Goal: Task Accomplishment & Management: Complete application form

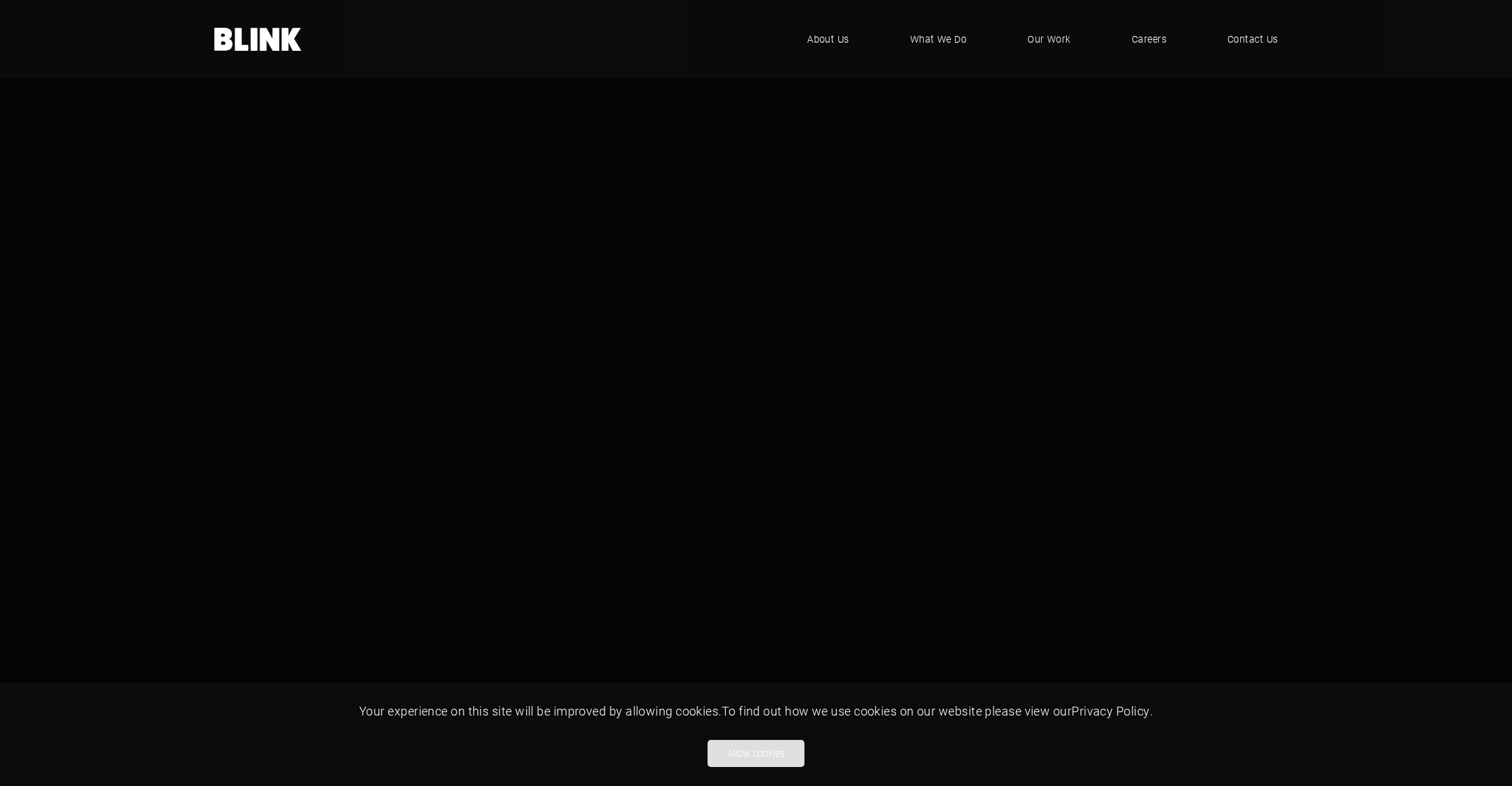
click at [751, 752] on button "Allow cookies" at bounding box center [756, 753] width 97 height 27
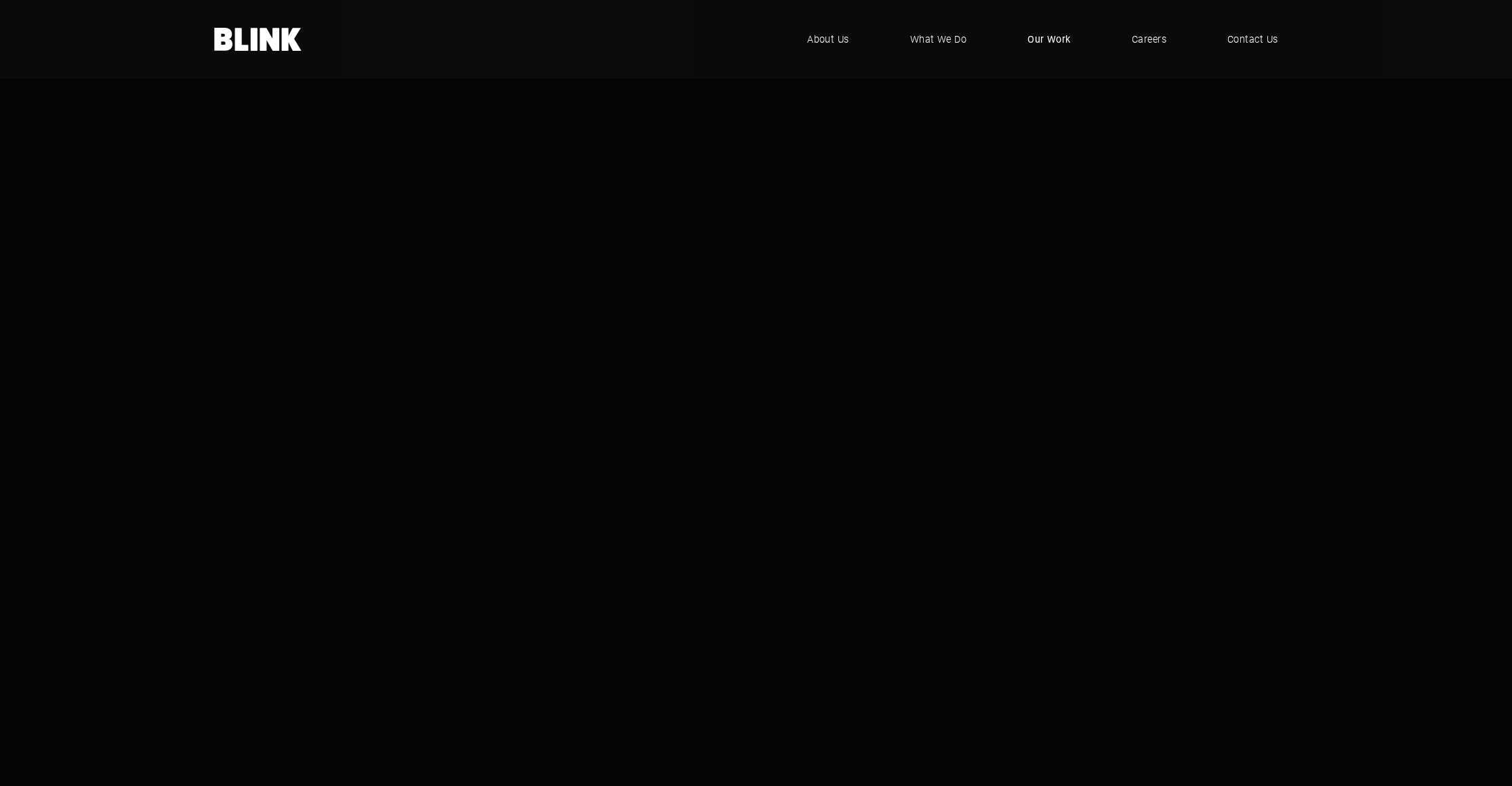
click at [1043, 39] on span "Our Work" at bounding box center [1049, 39] width 44 height 15
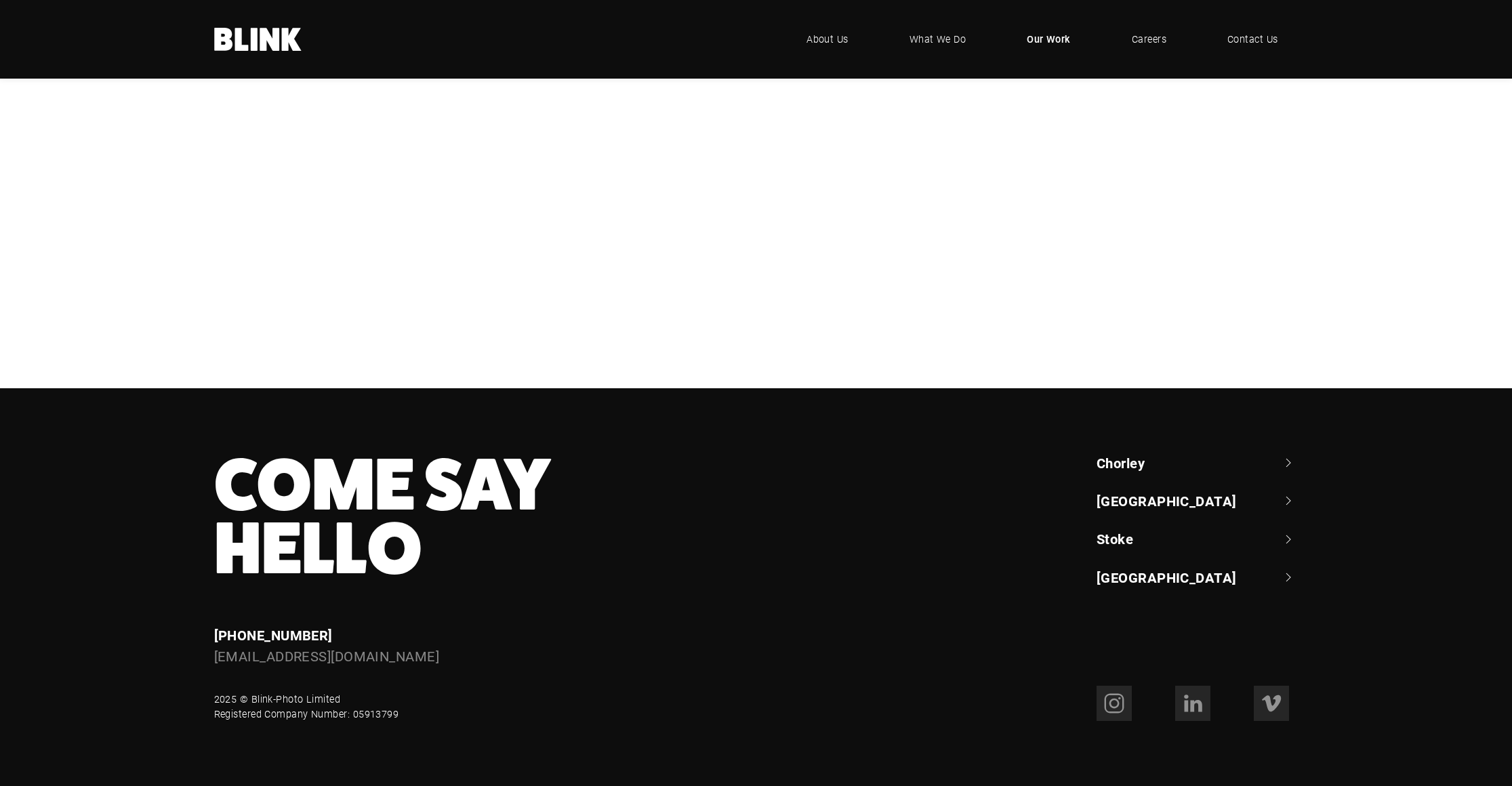
scroll to position [1115, 0]
click at [1129, 460] on link "Chorley" at bounding box center [1197, 463] width 202 height 19
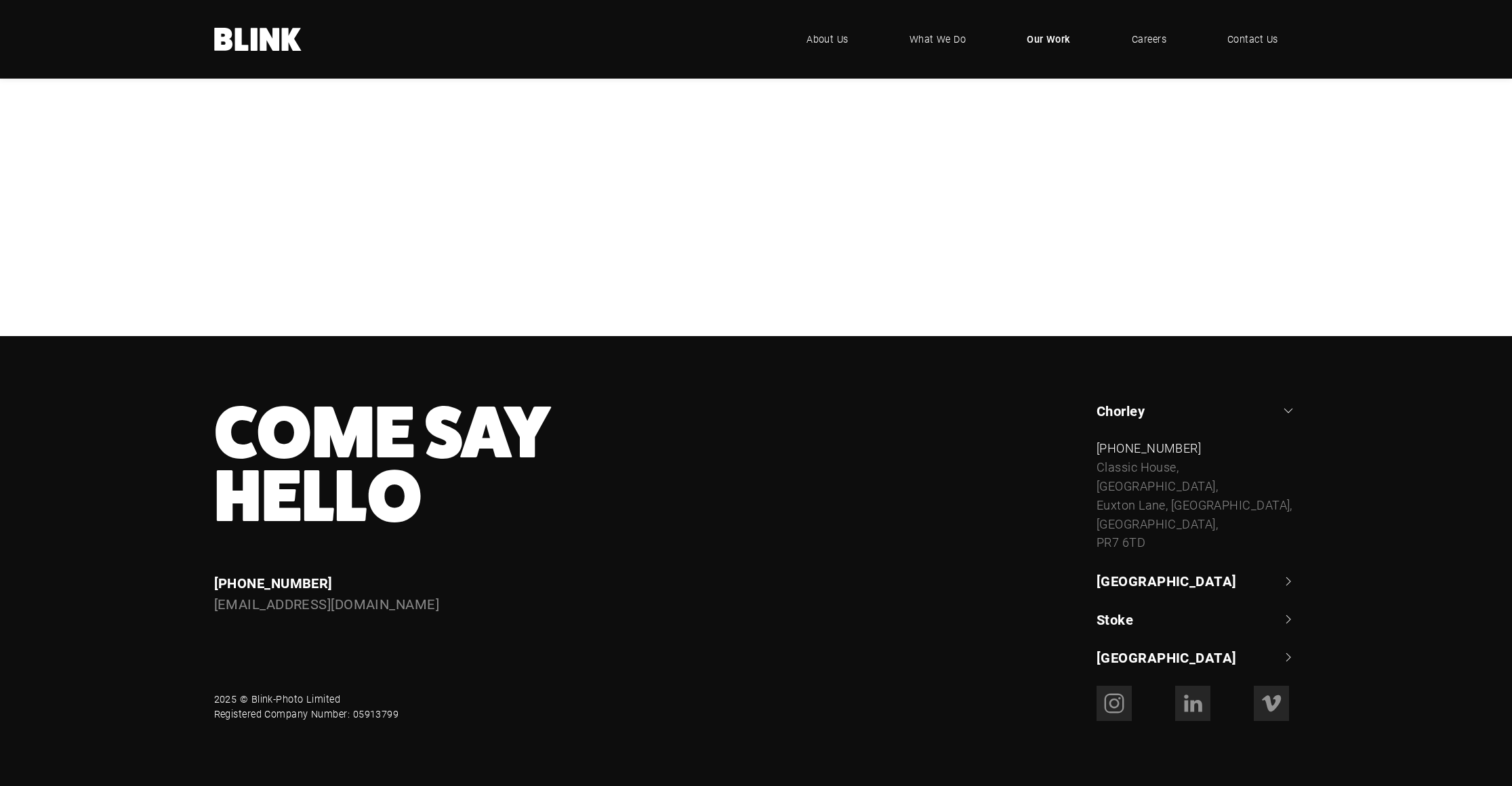
scroll to position [1168, 0]
click at [1156, 584] on link "[GEOGRAPHIC_DATA]" at bounding box center [1197, 580] width 202 height 19
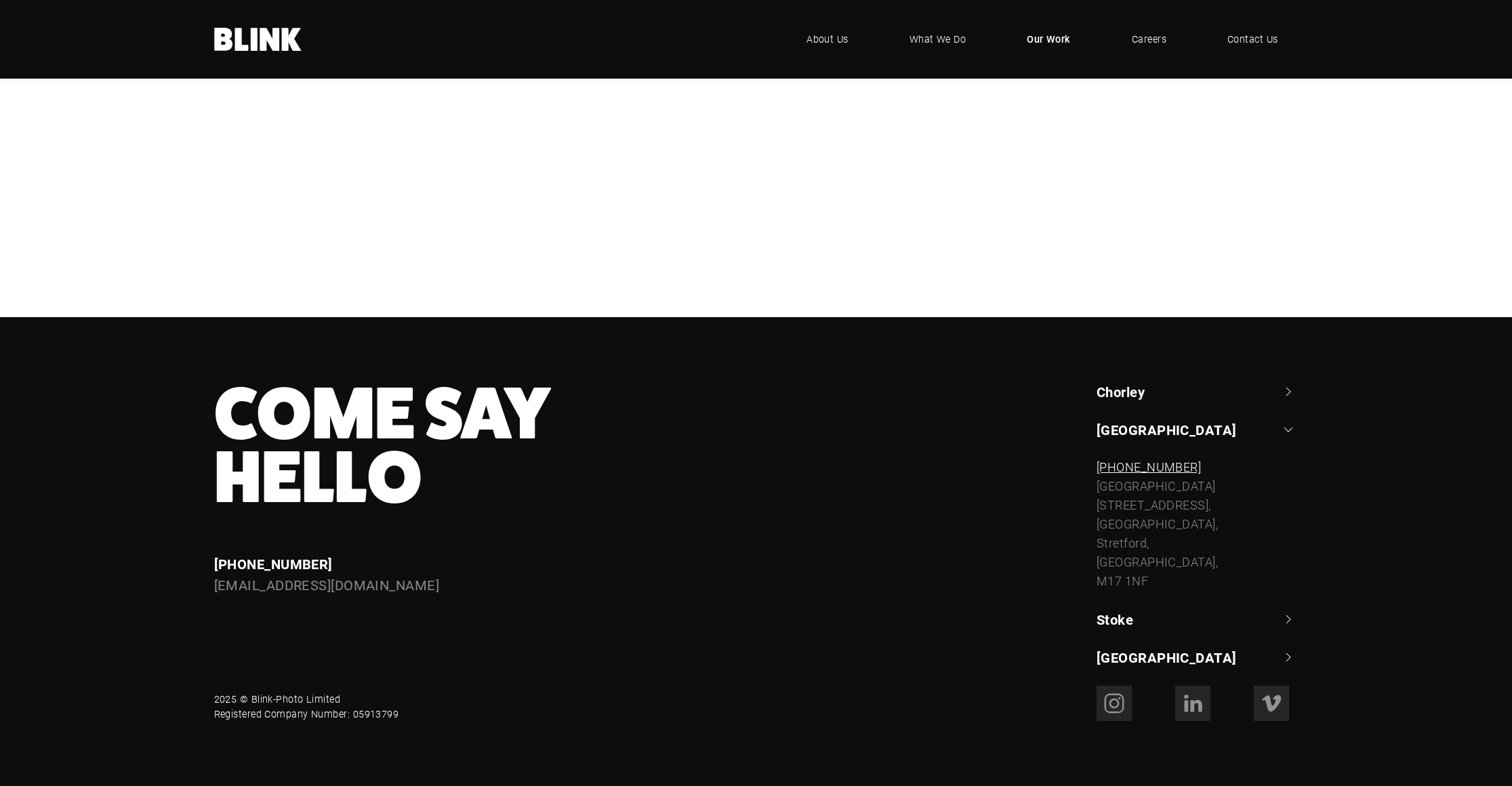
drag, startPoint x: 1133, startPoint y: 617, endPoint x: 1138, endPoint y: 488, distance: 129.1
click at [1133, 617] on link "Stoke" at bounding box center [1197, 620] width 202 height 19
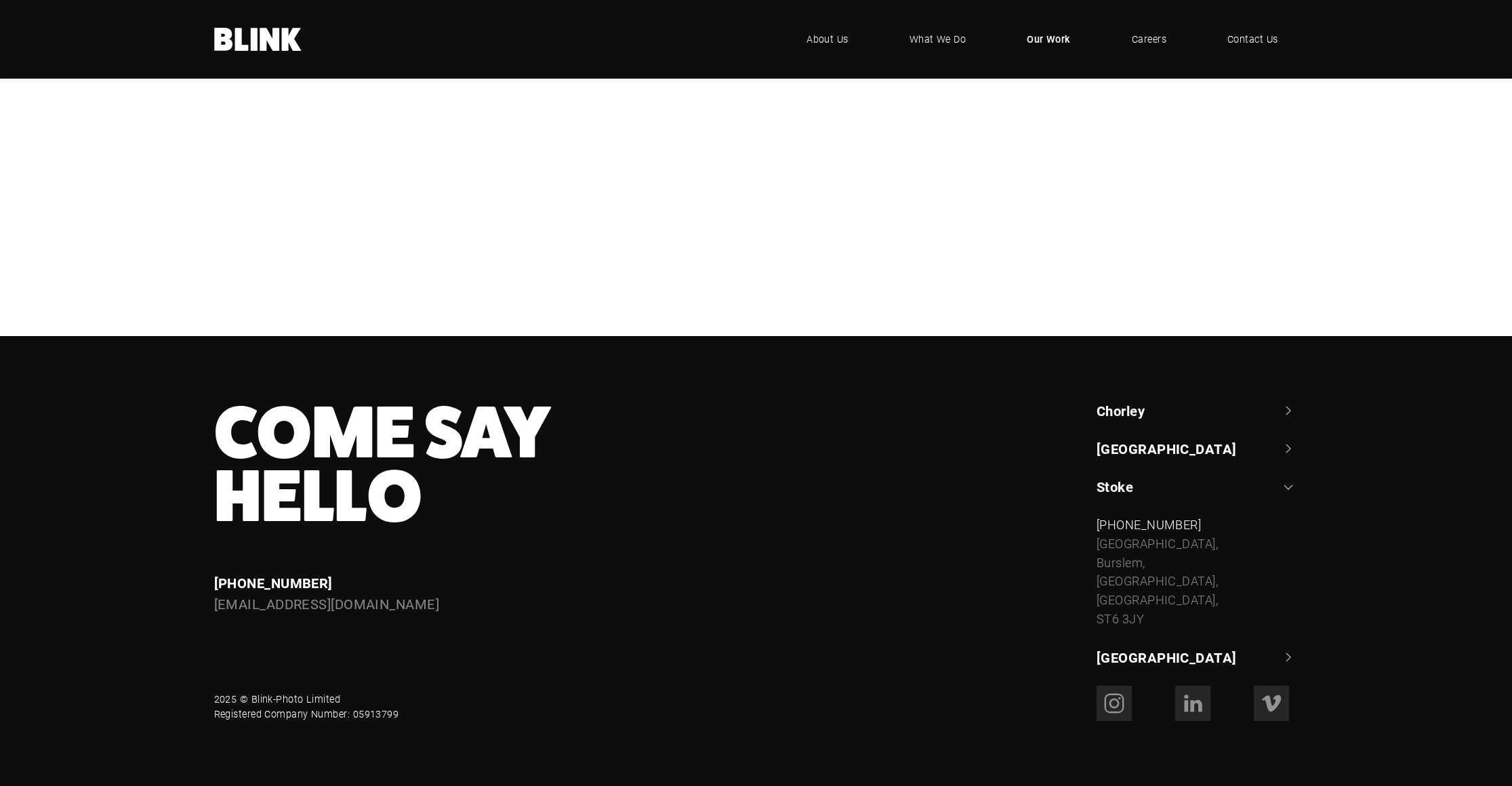
click at [1129, 416] on link "Chorley" at bounding box center [1197, 411] width 202 height 19
click at [1138, 408] on link "Chorley" at bounding box center [1197, 411] width 202 height 19
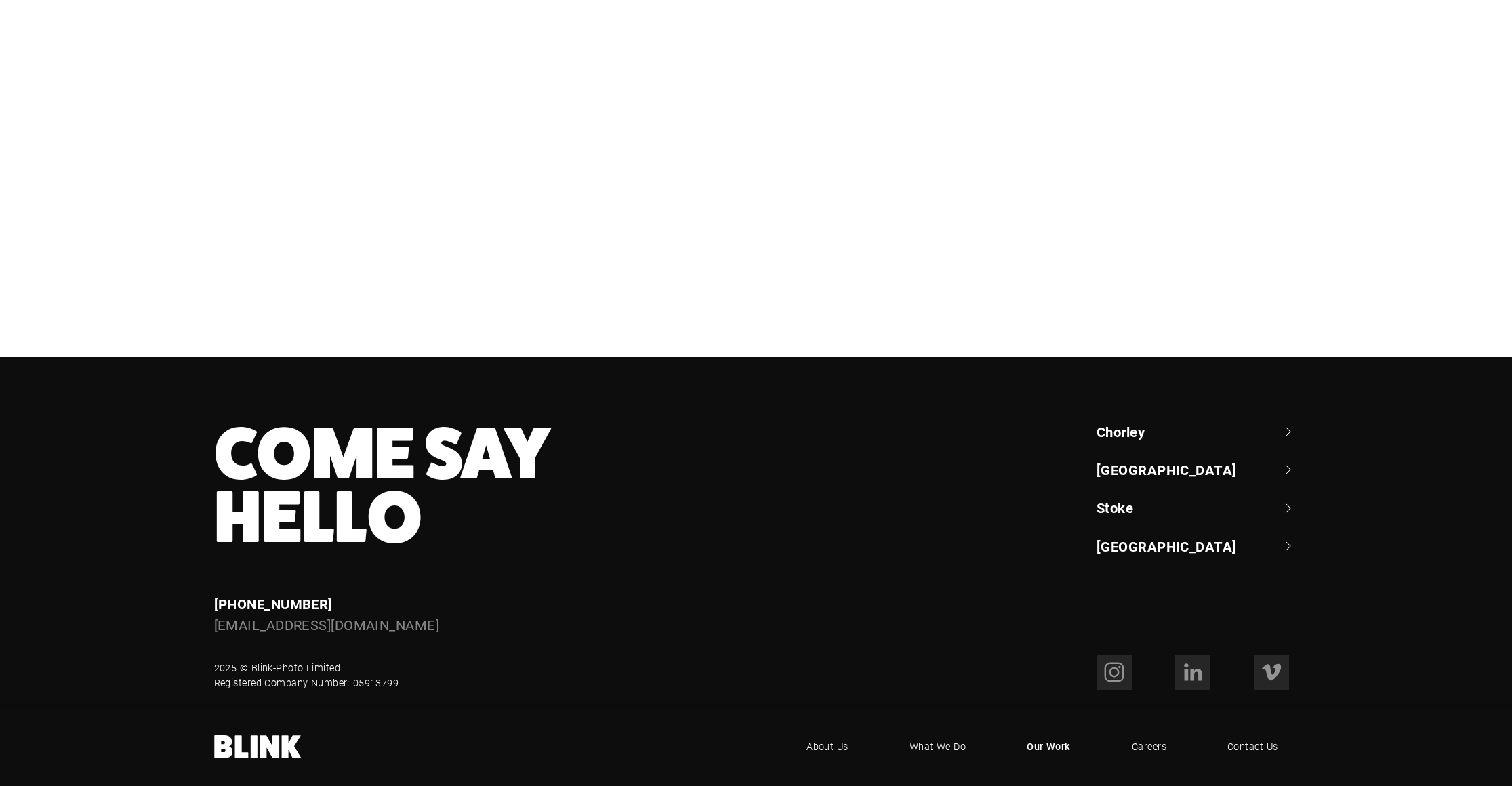
scroll to position [1115, 0]
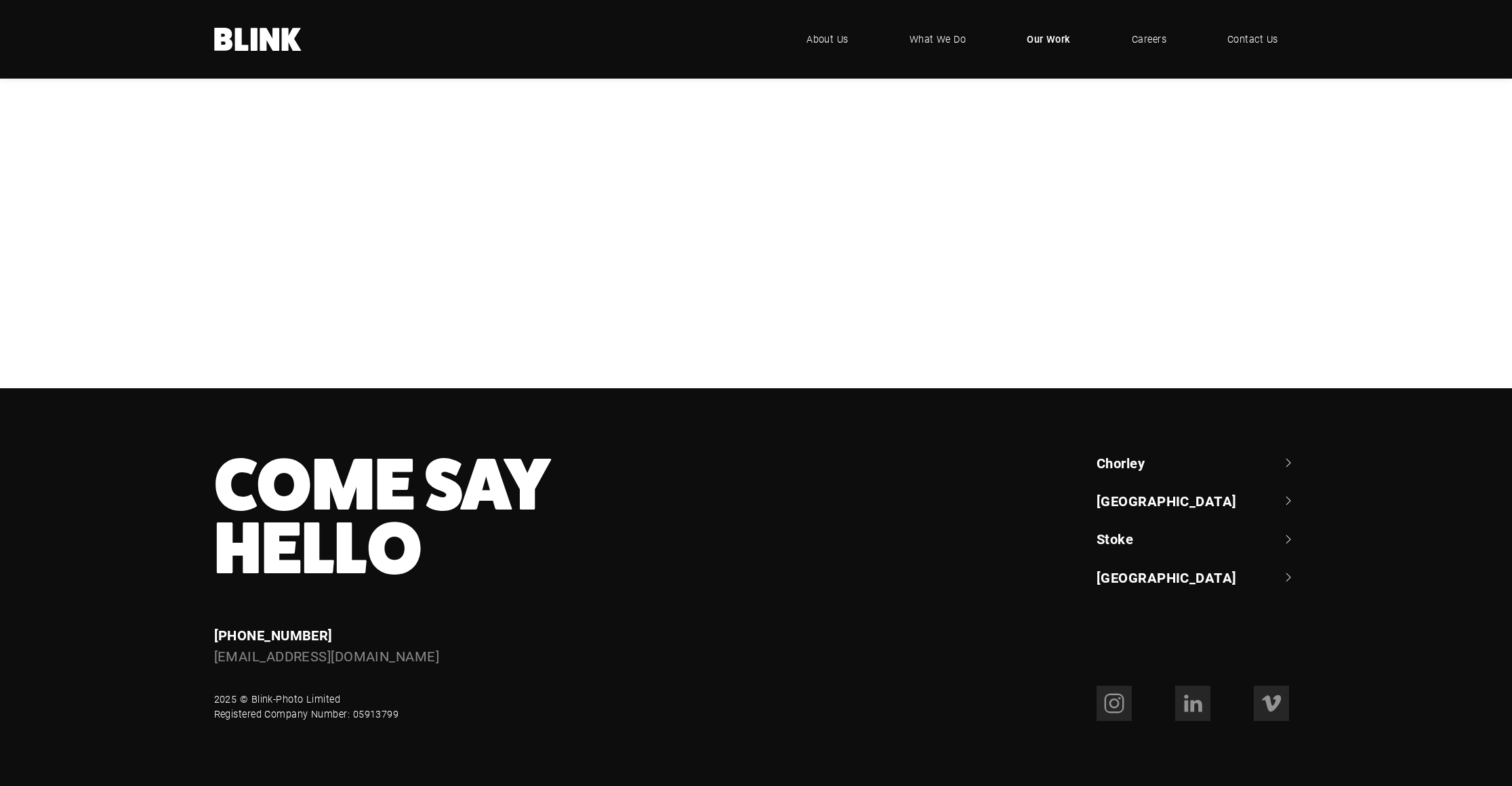
click at [1132, 575] on link "[GEOGRAPHIC_DATA]" at bounding box center [1197, 578] width 202 height 19
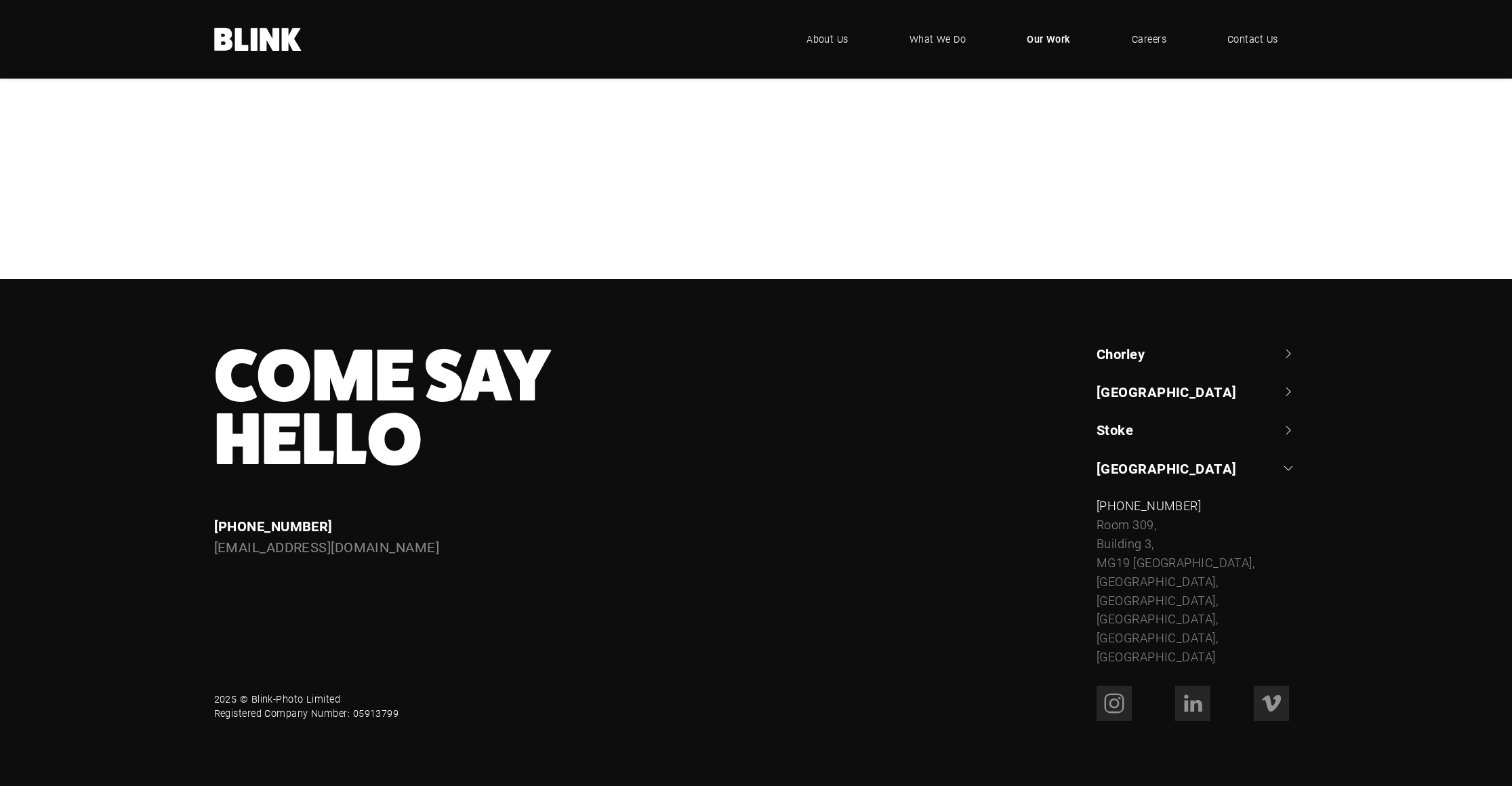
drag, startPoint x: 1195, startPoint y: 572, endPoint x: 1234, endPoint y: 575, distance: 39.1
click at [1195, 478] on link "[GEOGRAPHIC_DATA]" at bounding box center [1197, 468] width 202 height 19
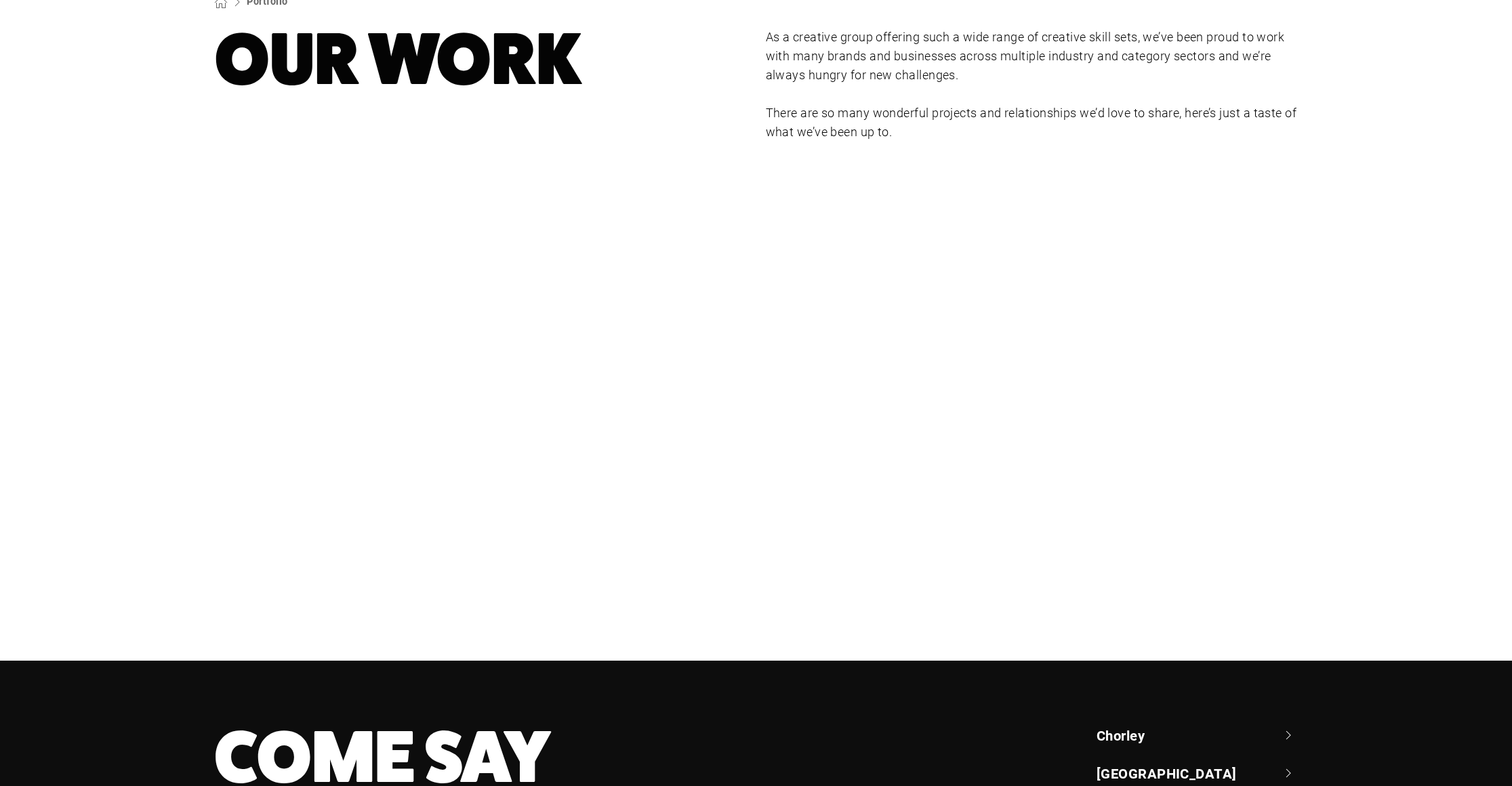
scroll to position [209, 0]
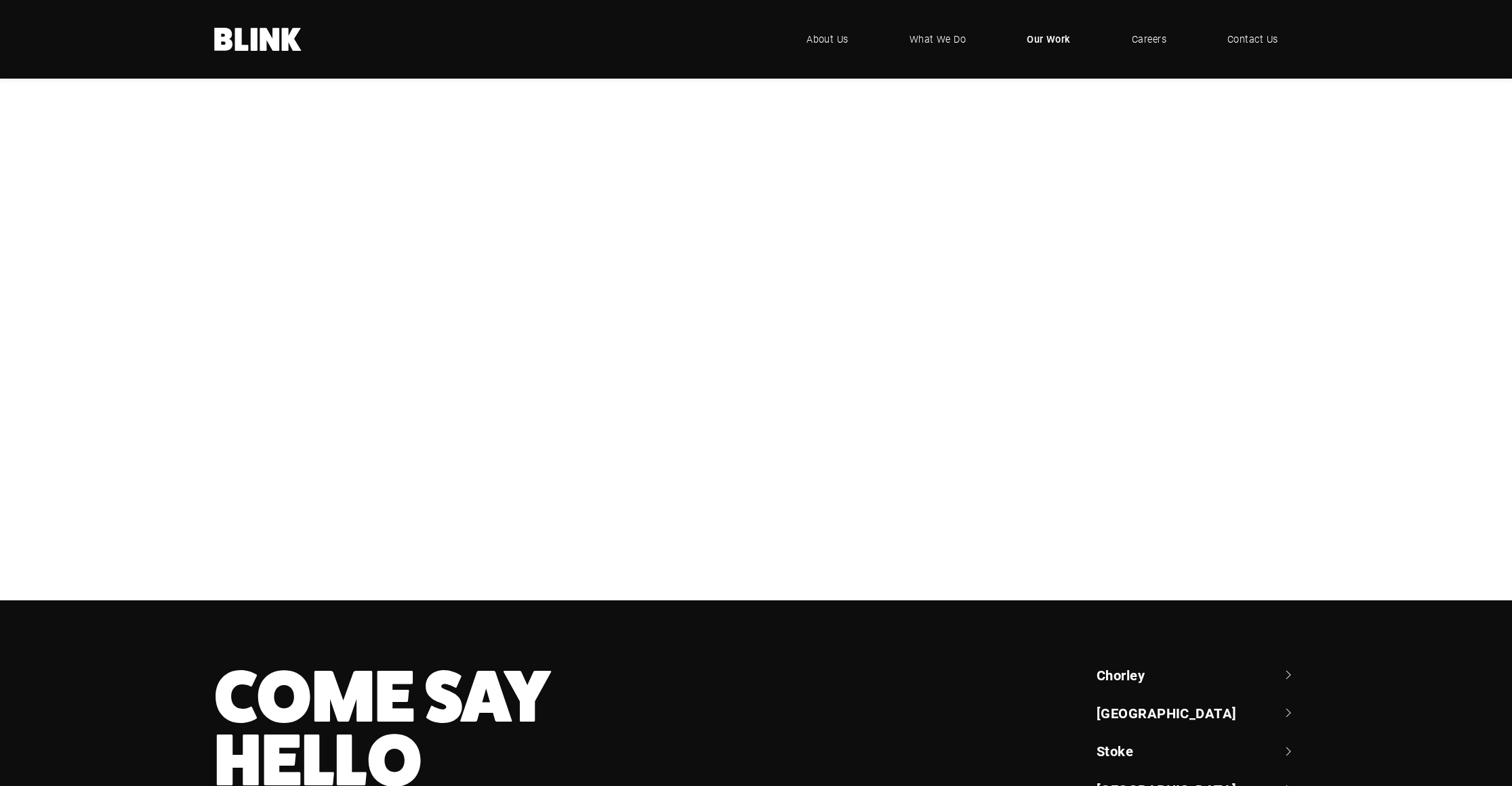
click at [0, 0] on div "Booths" at bounding box center [0, 0] width 0 height 0
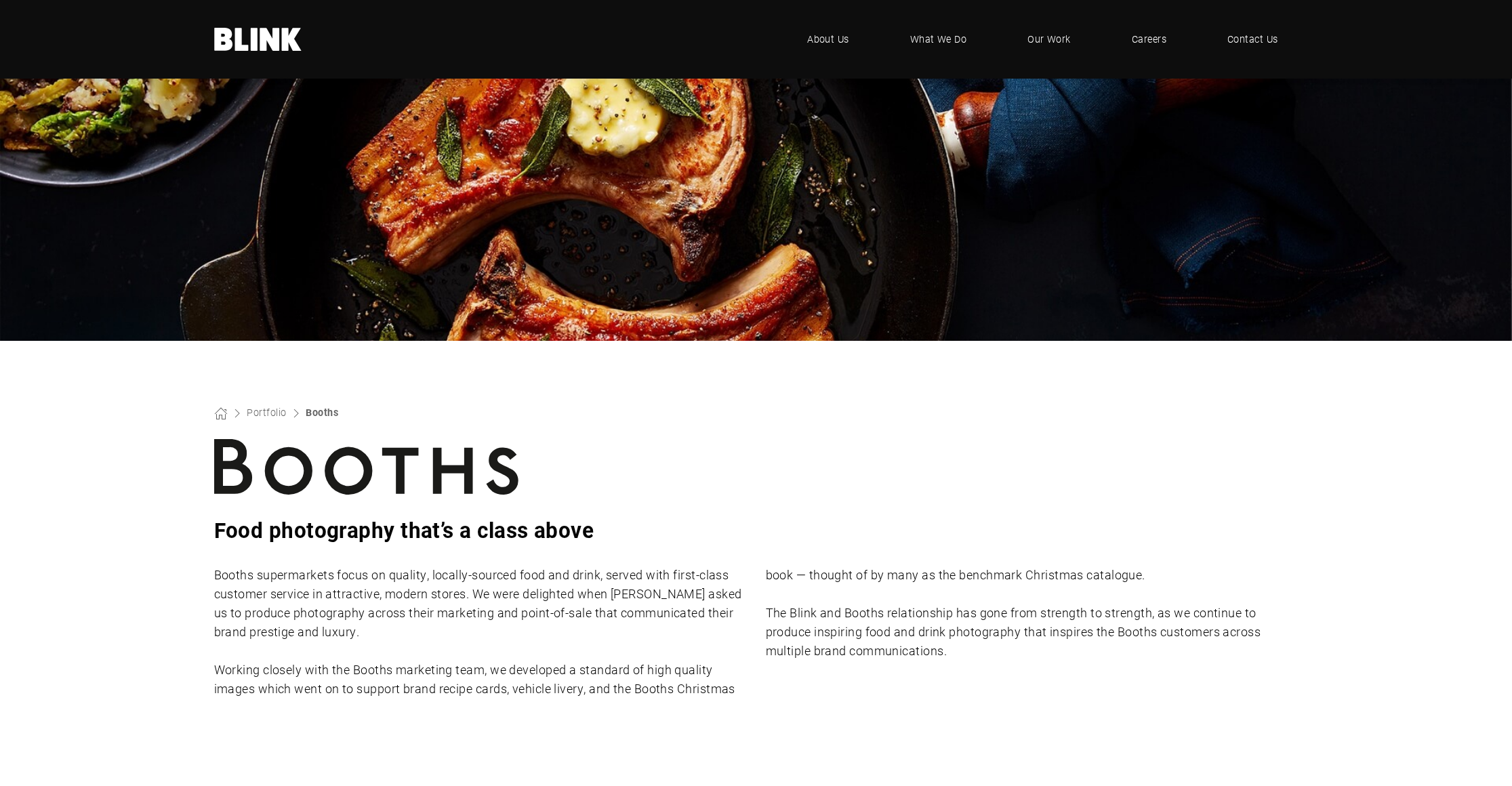
scroll to position [555, 0]
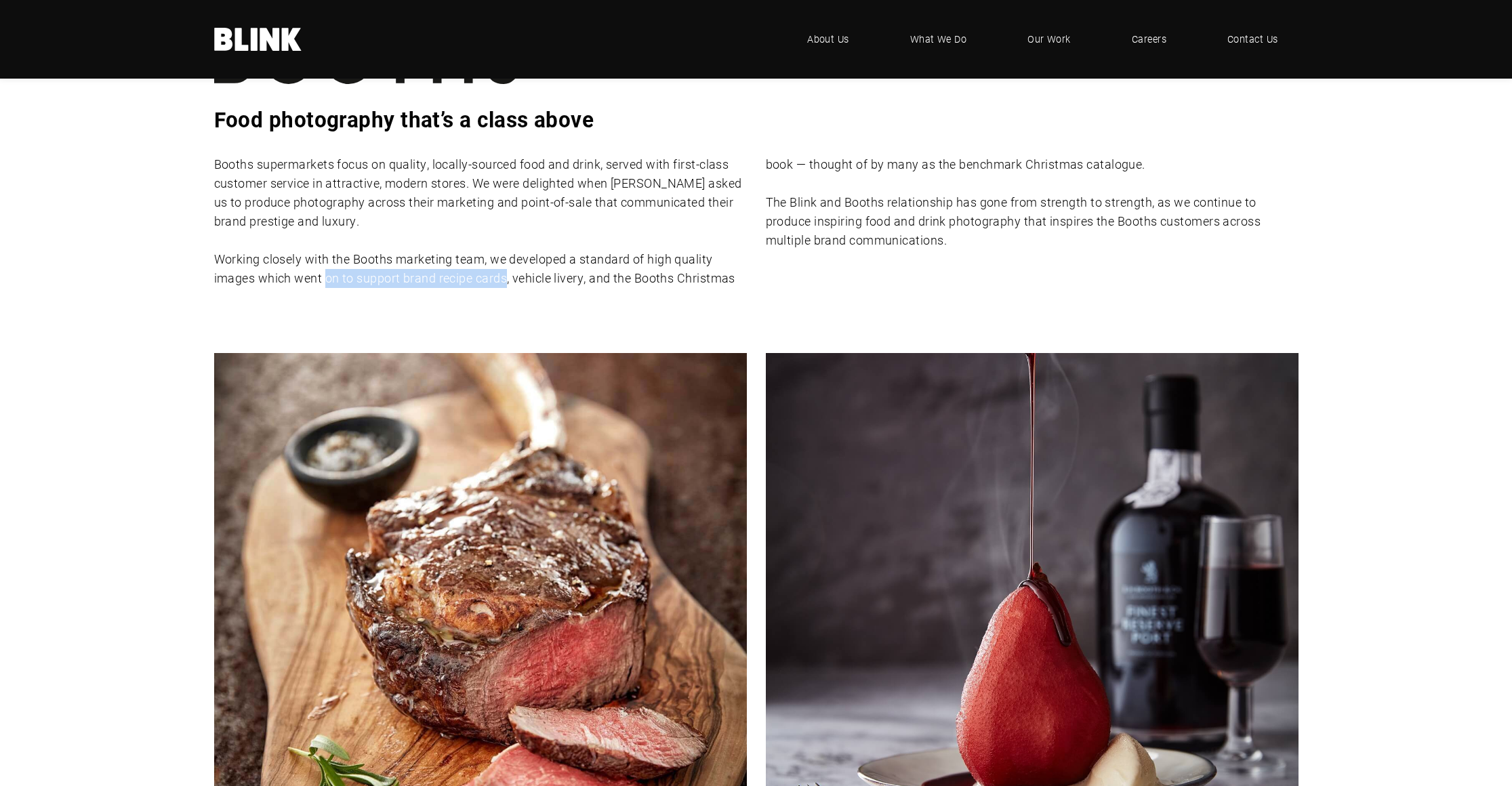
drag, startPoint x: 328, startPoint y: 271, endPoint x: 607, endPoint y: 275, distance: 279.0
click at [509, 272] on p "Working closely with the Booths marketing team, we developed a standard of high…" at bounding box center [756, 221] width 1084 height 132
click at [652, 277] on p "Working closely with the Booths marketing team, we developed a standard of high…" at bounding box center [756, 221] width 1084 height 132
drag, startPoint x: 845, startPoint y: 201, endPoint x: 1057, endPoint y: 206, distance: 212.1
click at [1057, 206] on p "The Blink and Booths relationship has gone from strength to strength, as we con…" at bounding box center [1032, 221] width 532 height 57
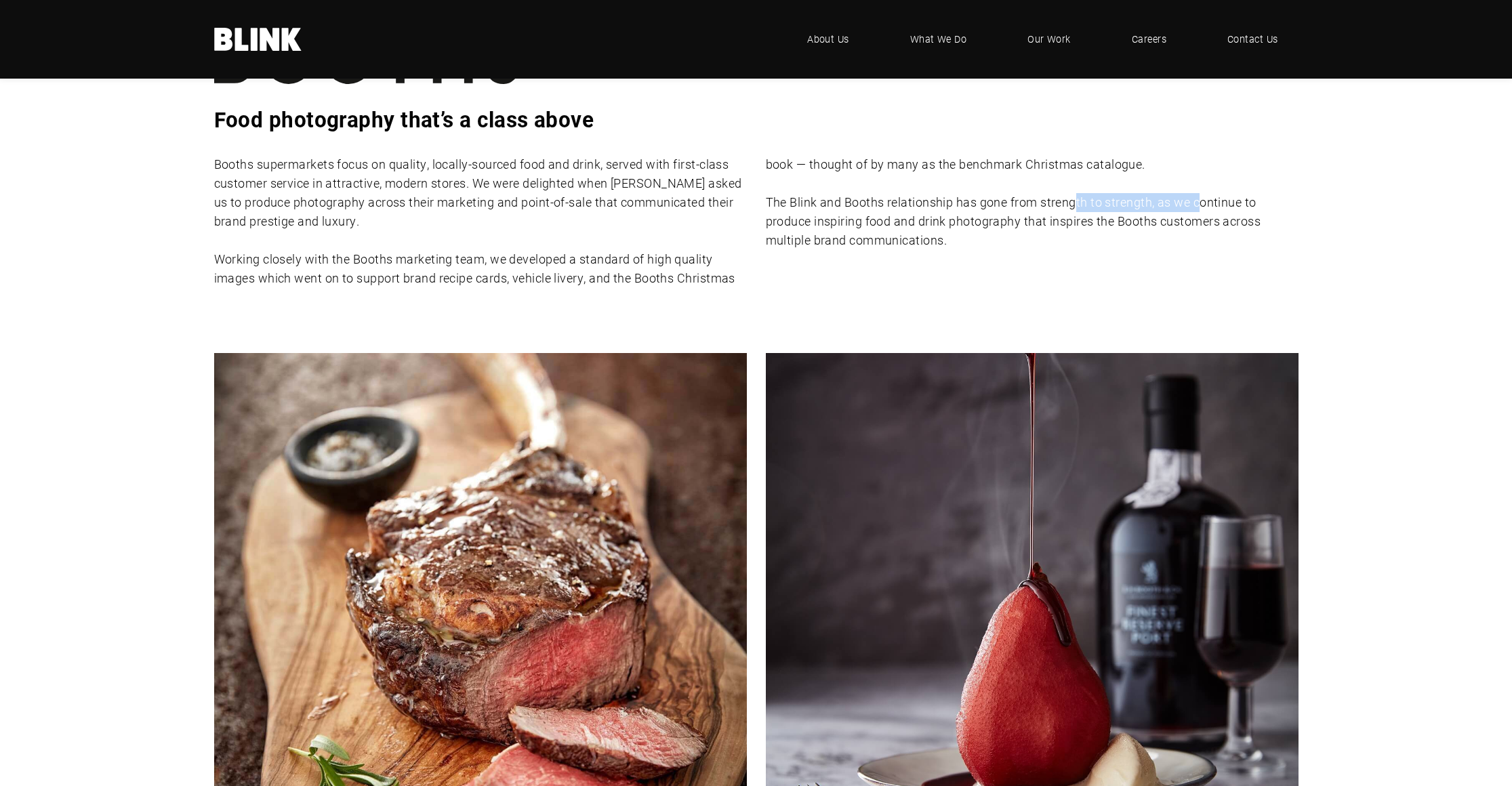
drag, startPoint x: 1204, startPoint y: 211, endPoint x: 1077, endPoint y: 212, distance: 127.0
click at [1077, 212] on p "The Blink and Booths relationship has gone from strength to strength, as we con…" at bounding box center [1032, 221] width 532 height 57
click at [799, 207] on p "The Blink and Booths relationship has gone from strength to strength, as we con…" at bounding box center [1032, 221] width 532 height 57
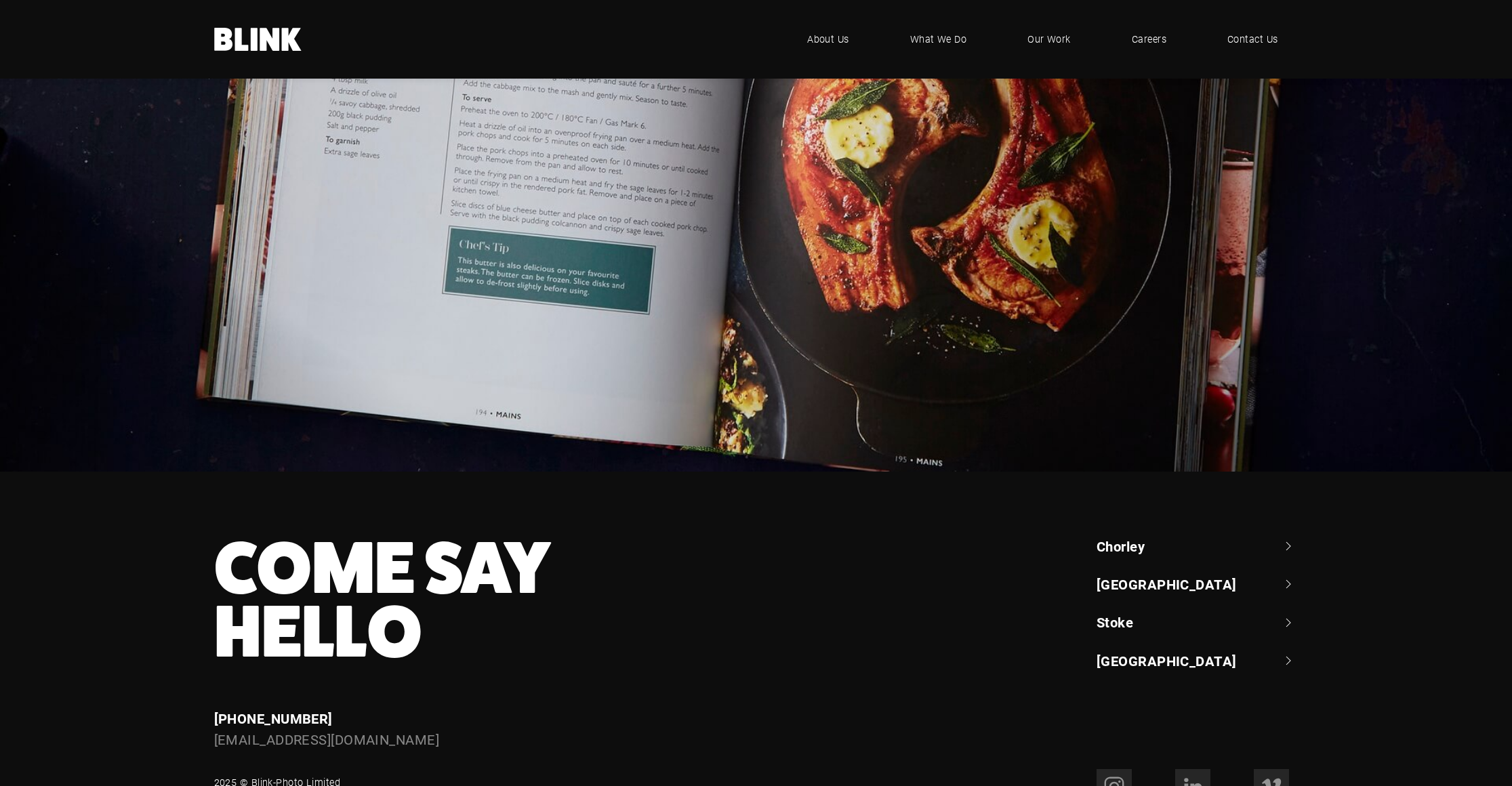
scroll to position [5784, 0]
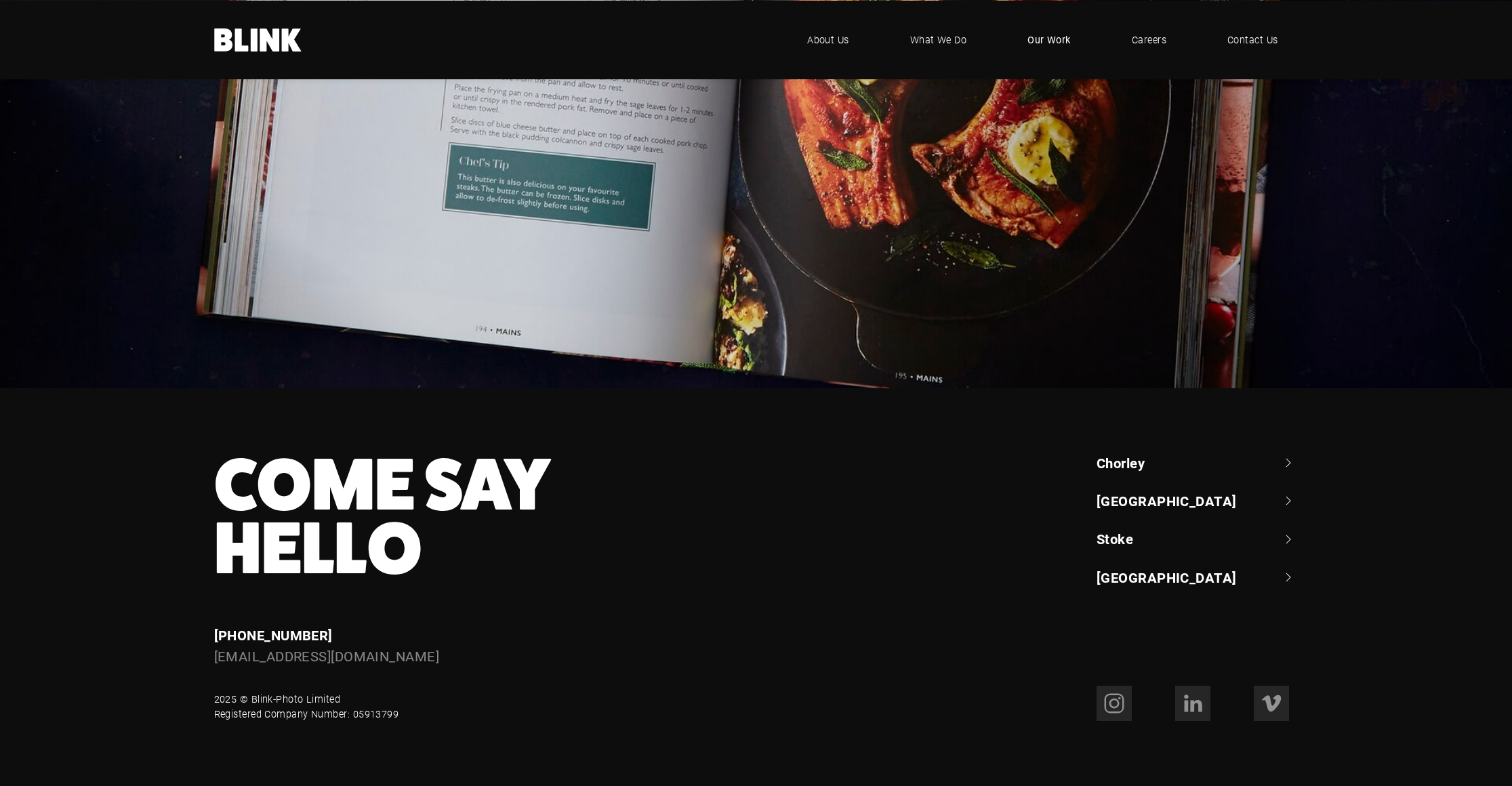
click at [1065, 39] on span "Our Work" at bounding box center [1049, 39] width 44 height 15
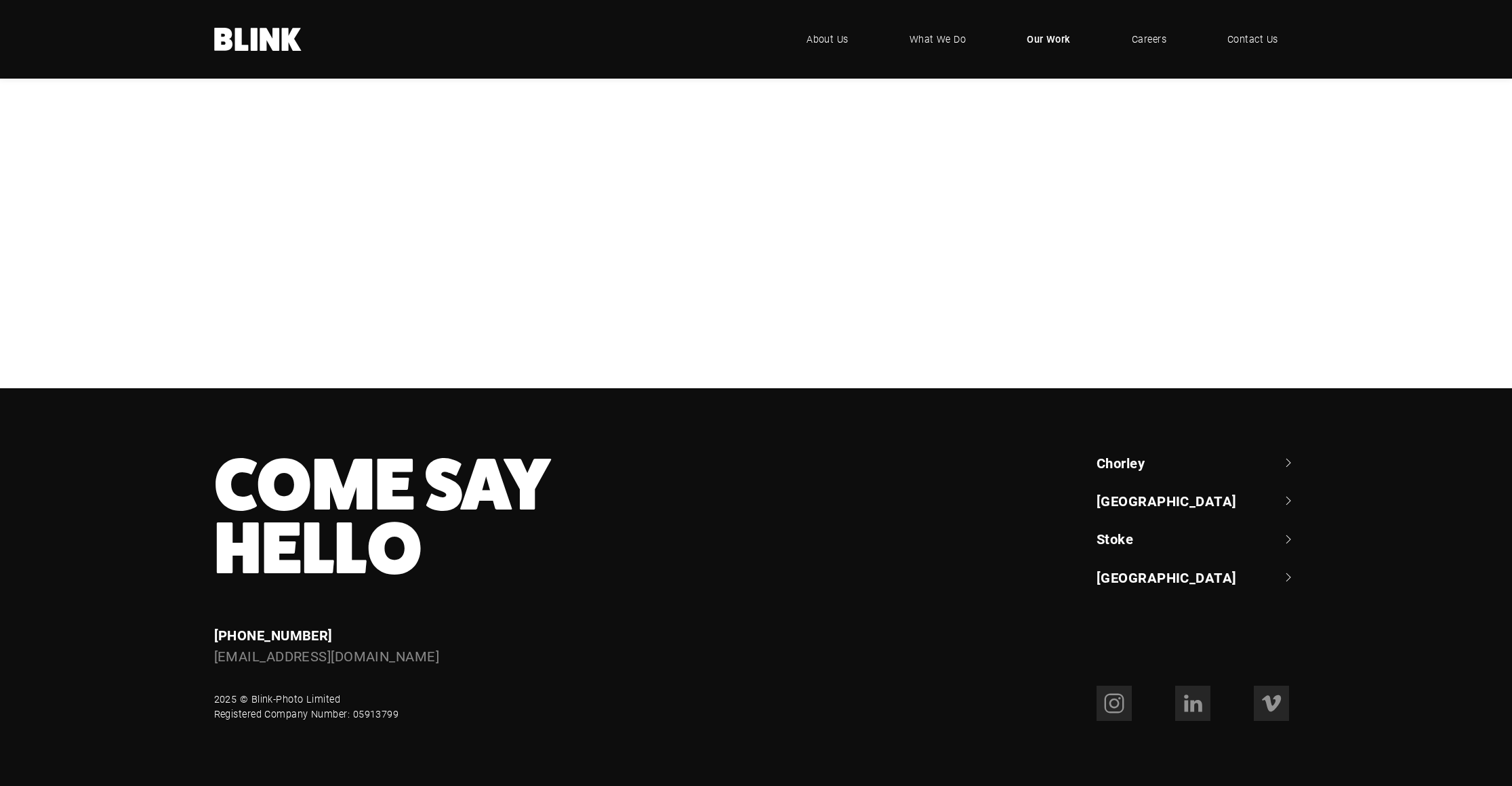
scroll to position [589, 0]
click at [0, 0] on div "Cottage Delight" at bounding box center [0, 0] width 0 height 0
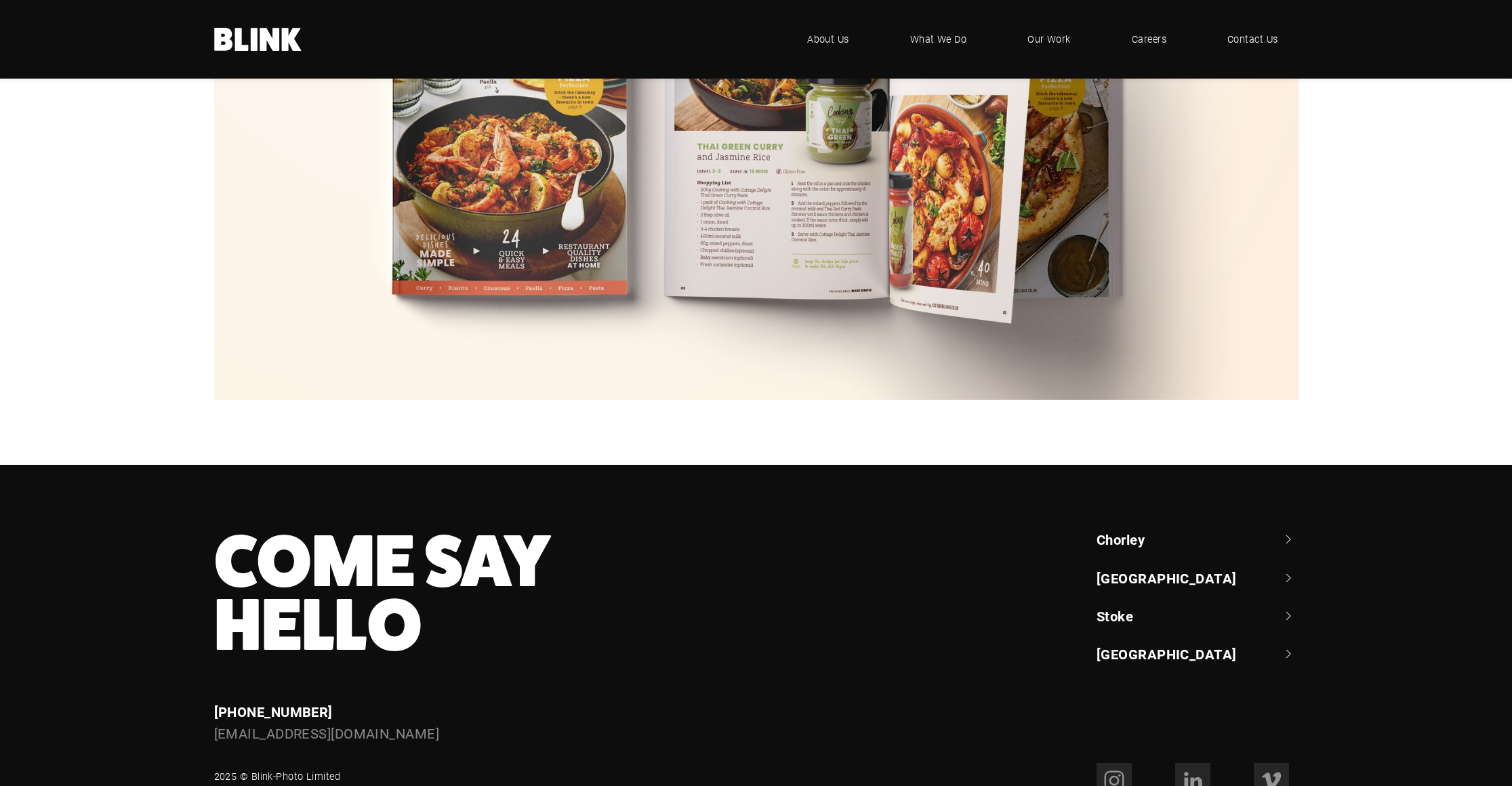
scroll to position [3874, 0]
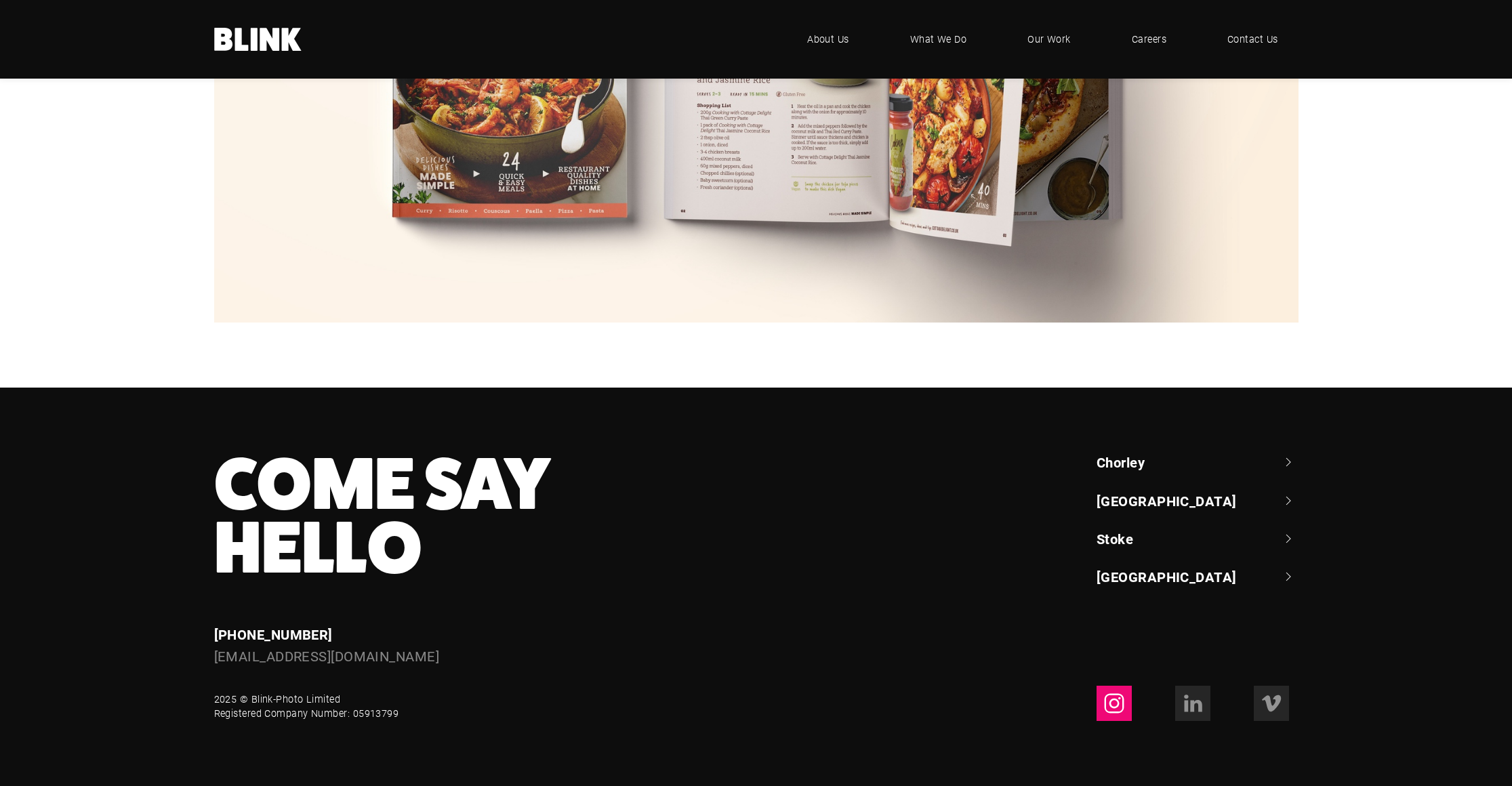
click at [1111, 707] on icon at bounding box center [1114, 703] width 22 height 22
click at [1192, 705] on icon at bounding box center [1195, 706] width 11 height 12
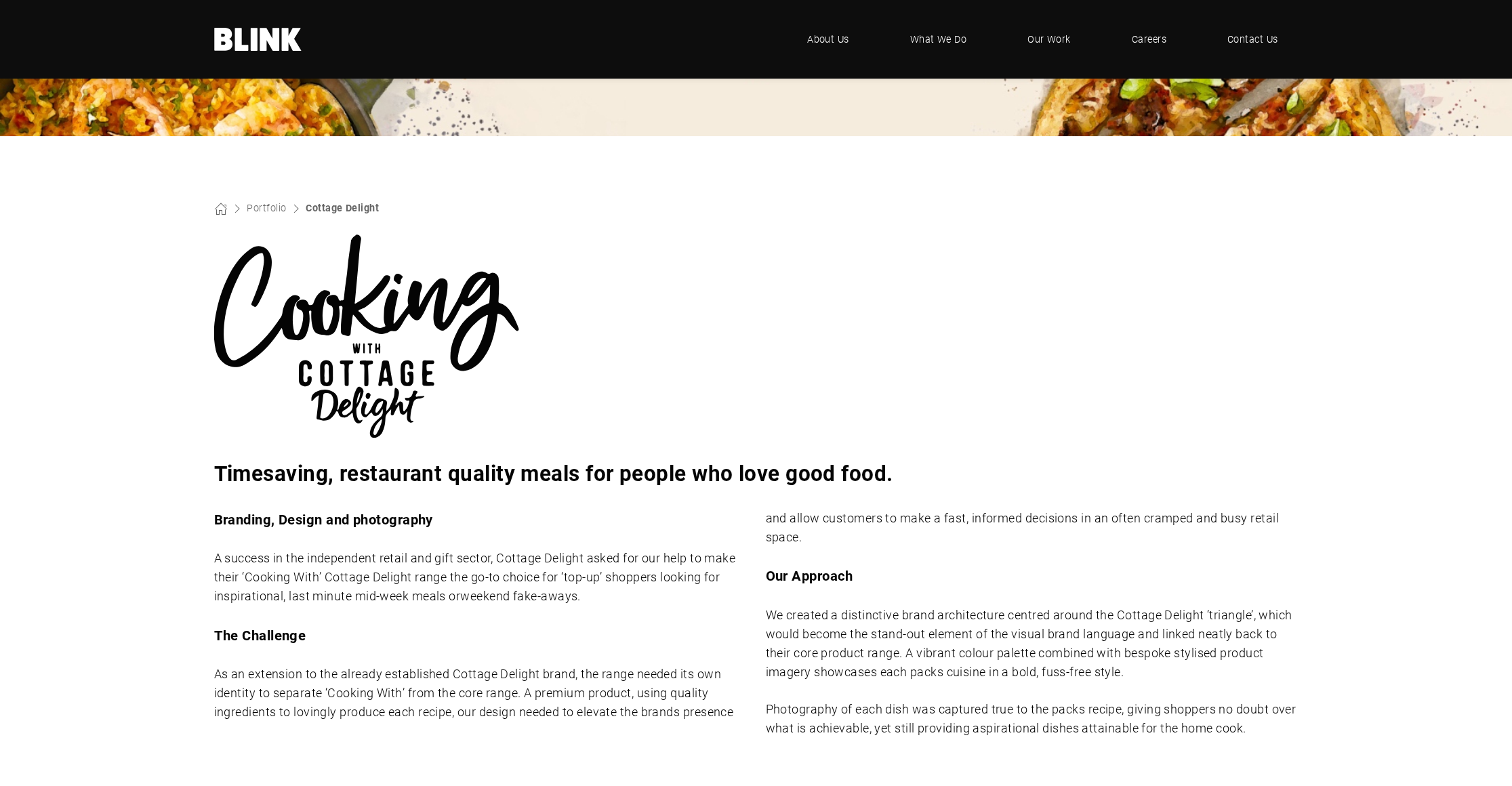
scroll to position [0, 0]
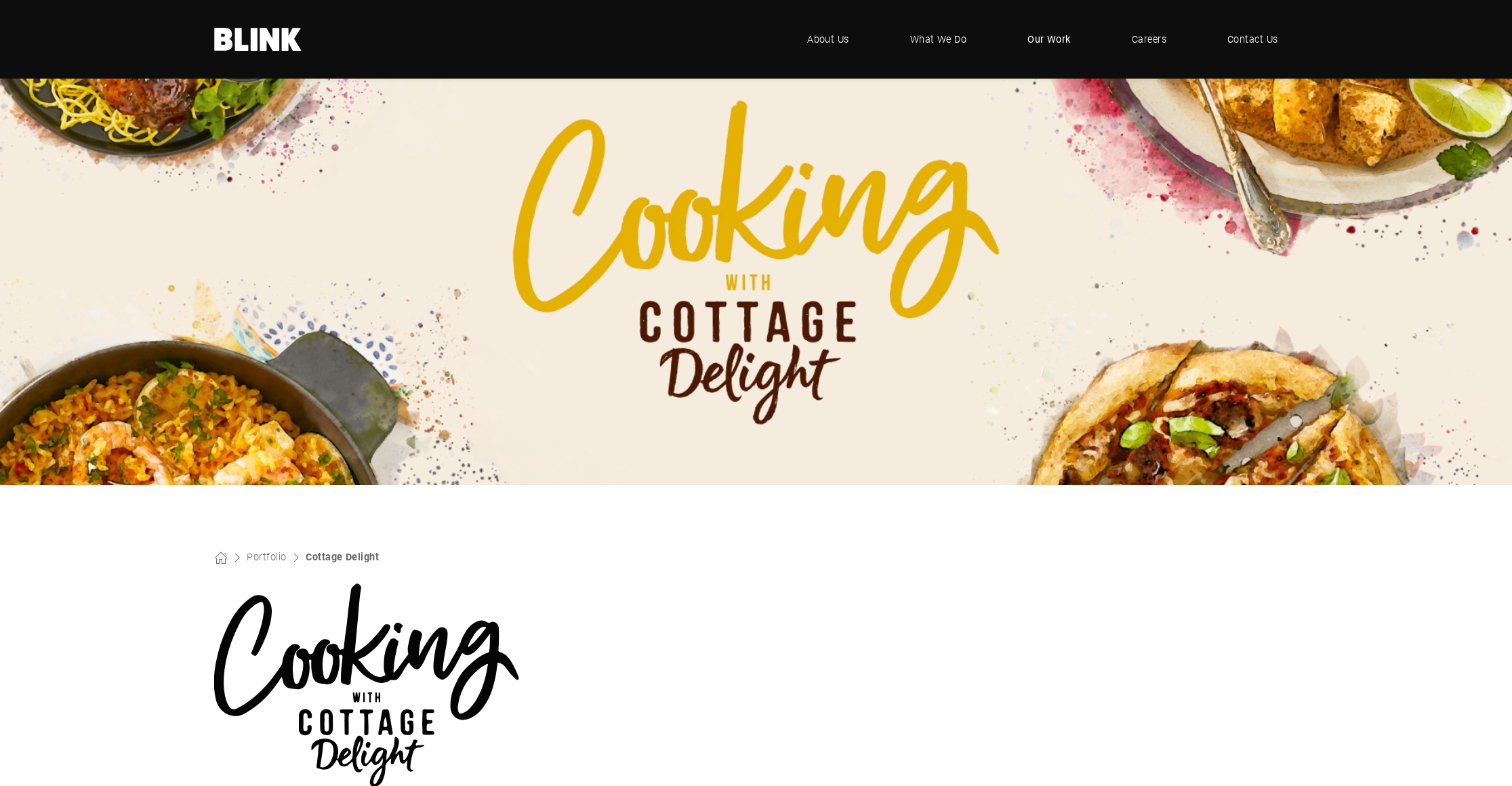
click at [1060, 40] on span "Our Work" at bounding box center [1049, 39] width 44 height 15
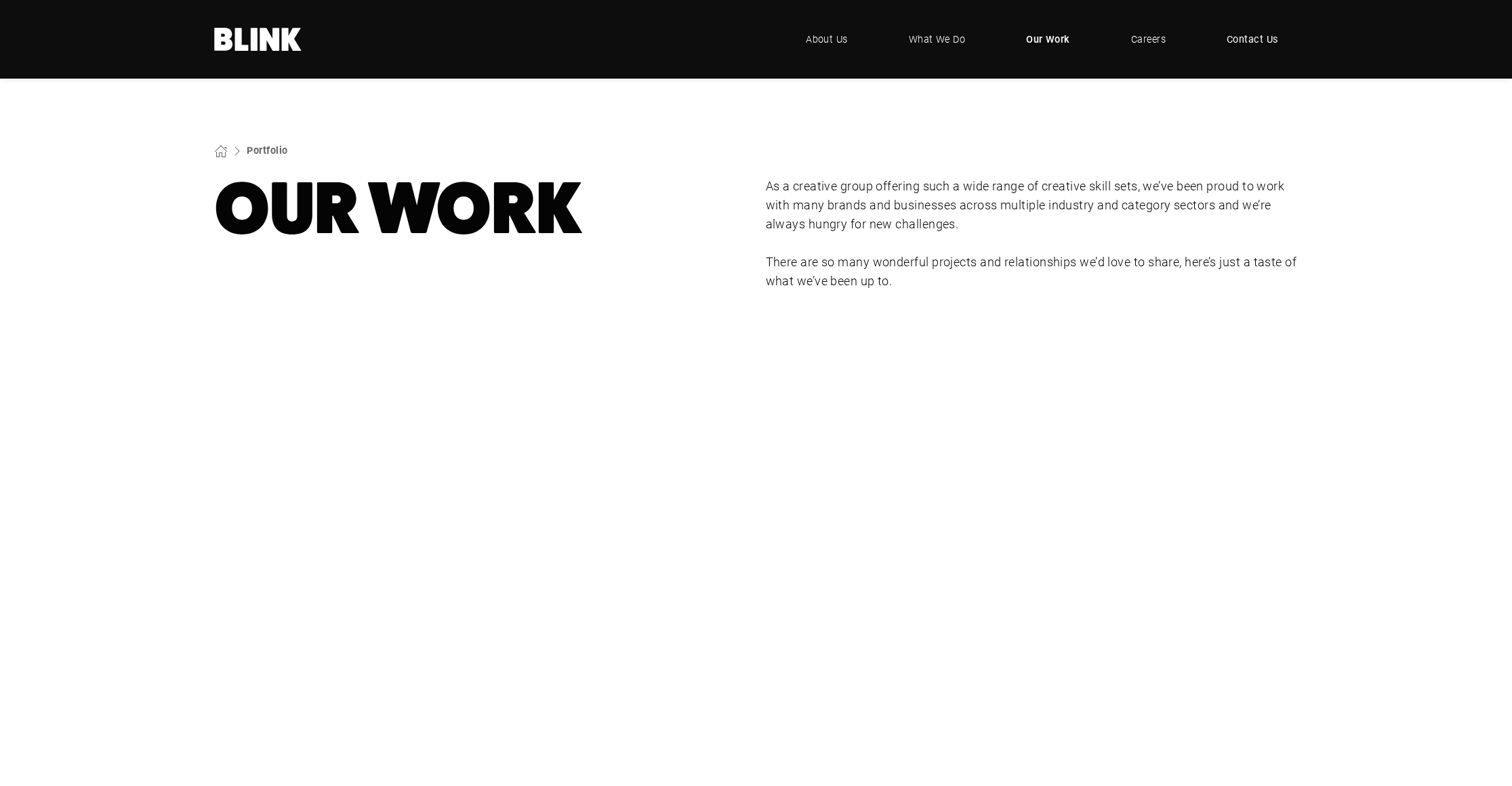
click at [1248, 40] on span "Contact Us" at bounding box center [1252, 39] width 52 height 15
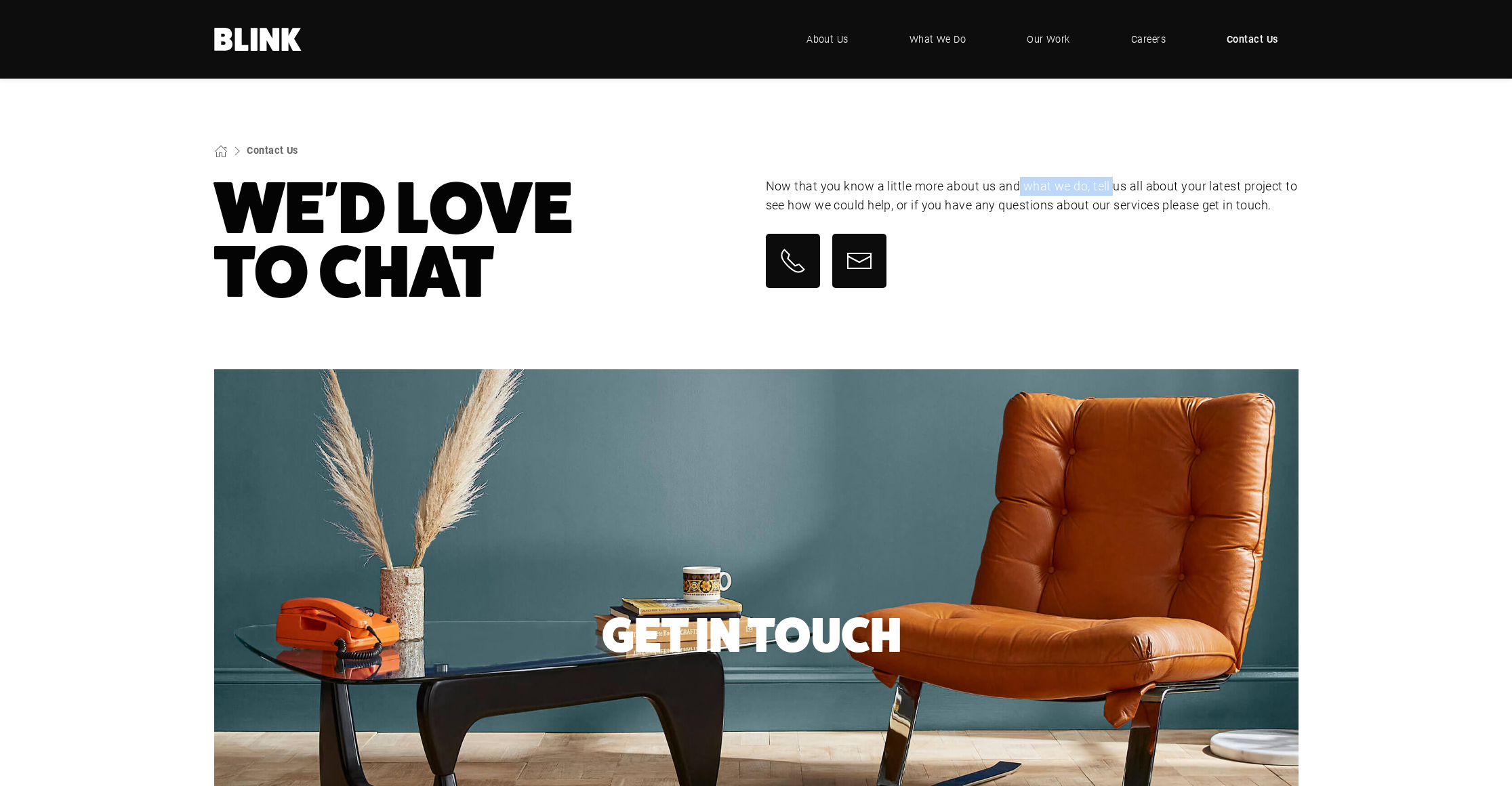
drag, startPoint x: 1113, startPoint y: 187, endPoint x: 1018, endPoint y: 190, distance: 95.0
click at [1018, 190] on p "Now that you know a little more about us and what we do, tell us all about your…" at bounding box center [1032, 195] width 532 height 38
click at [918, 187] on p "Now that you know a little more about us and what we do, tell us all about your…" at bounding box center [1032, 195] width 532 height 38
drag, startPoint x: 1147, startPoint y: 184, endPoint x: 1062, endPoint y: 186, distance: 85.0
click at [1062, 186] on p "Now that you know a little more about us and what we do, tell us all about your…" at bounding box center [1032, 195] width 532 height 38
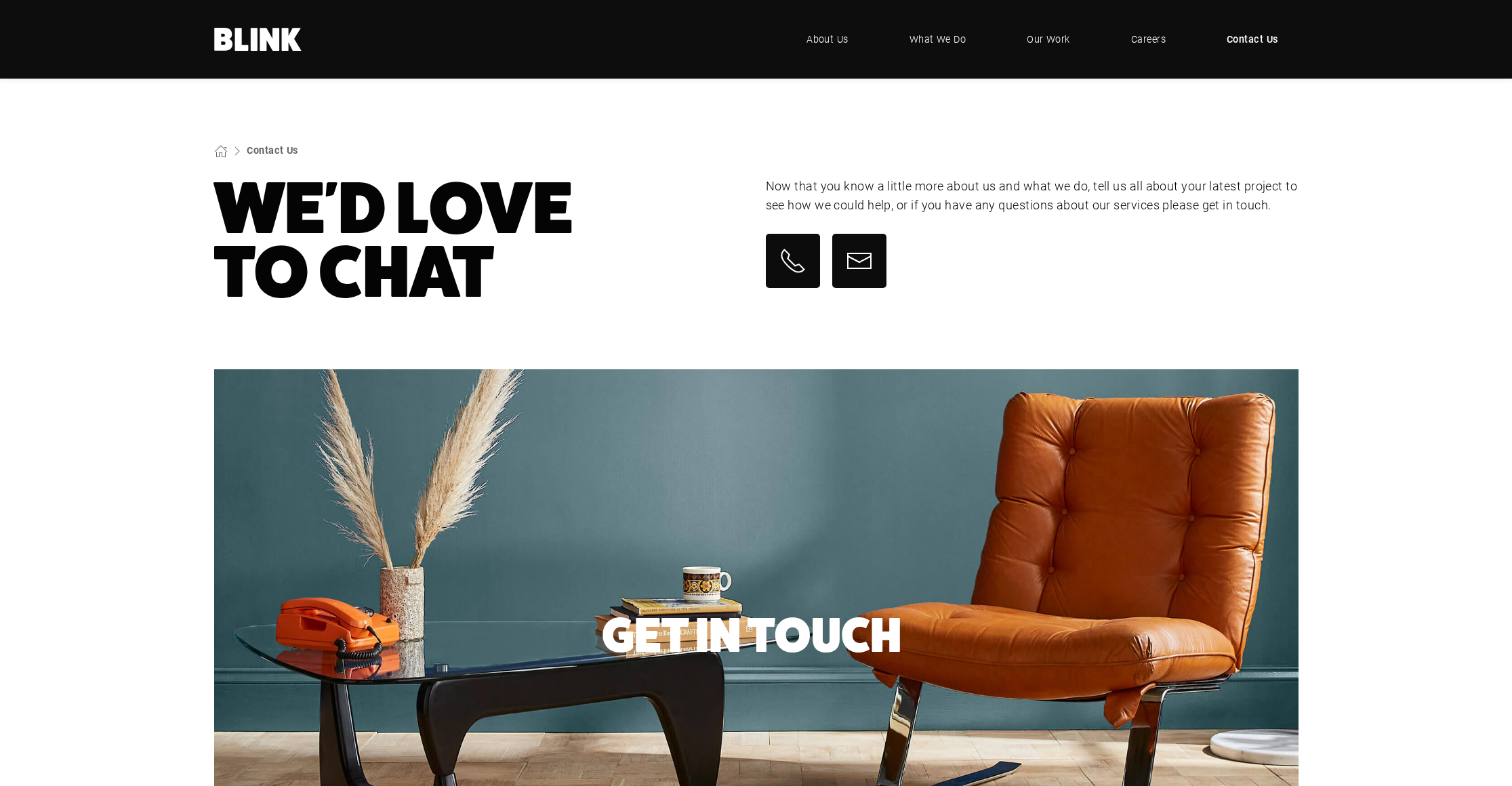
click at [1015, 185] on p "Now that you know a little more about us and what we do, tell us all about your…" at bounding box center [1032, 195] width 532 height 38
click at [856, 274] on icon at bounding box center [859, 261] width 27 height 27
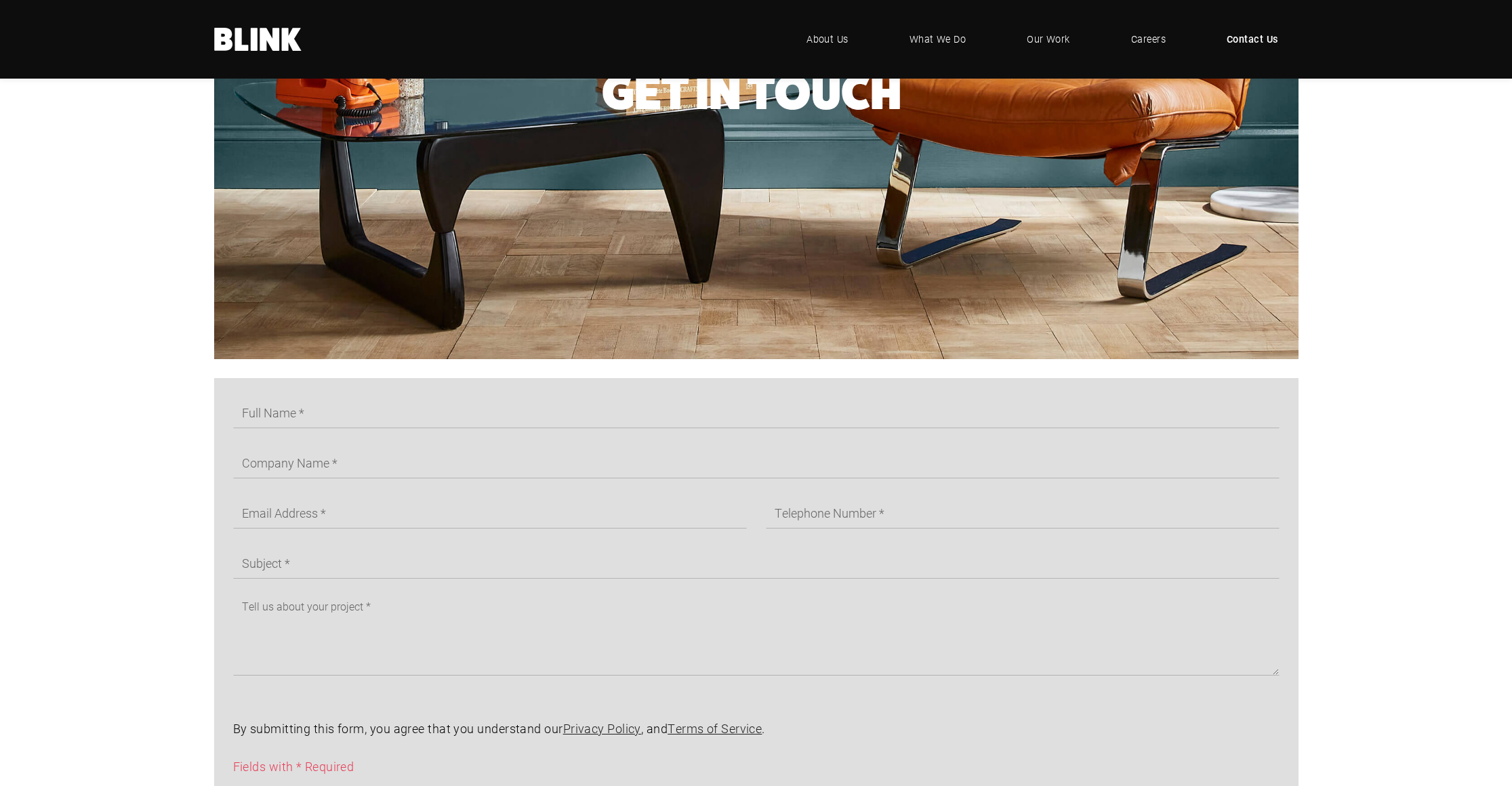
scroll to position [757, 0]
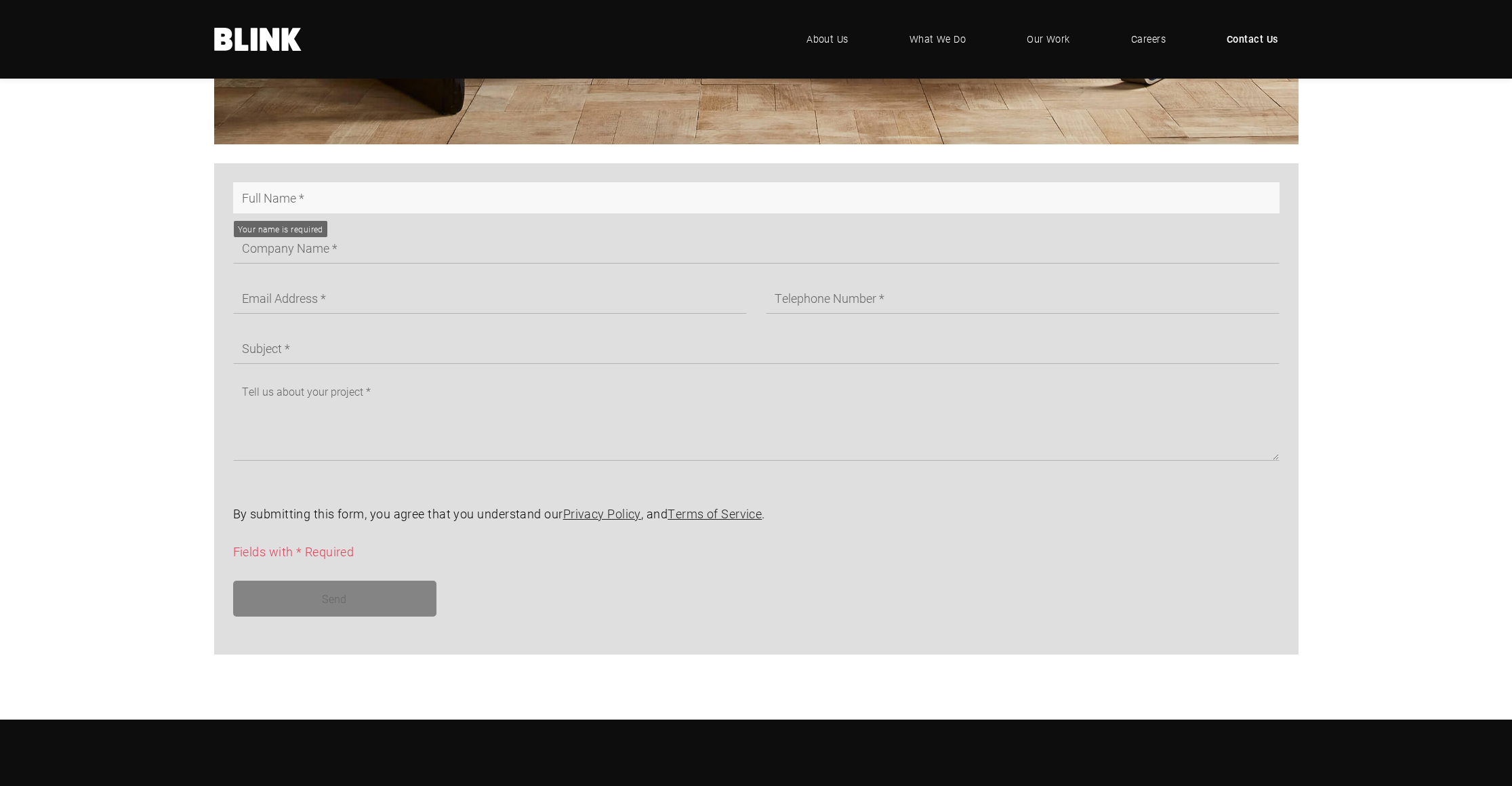
click at [313, 198] on input "text" at bounding box center [756, 198] width 1046 height 32
type input "Rory"
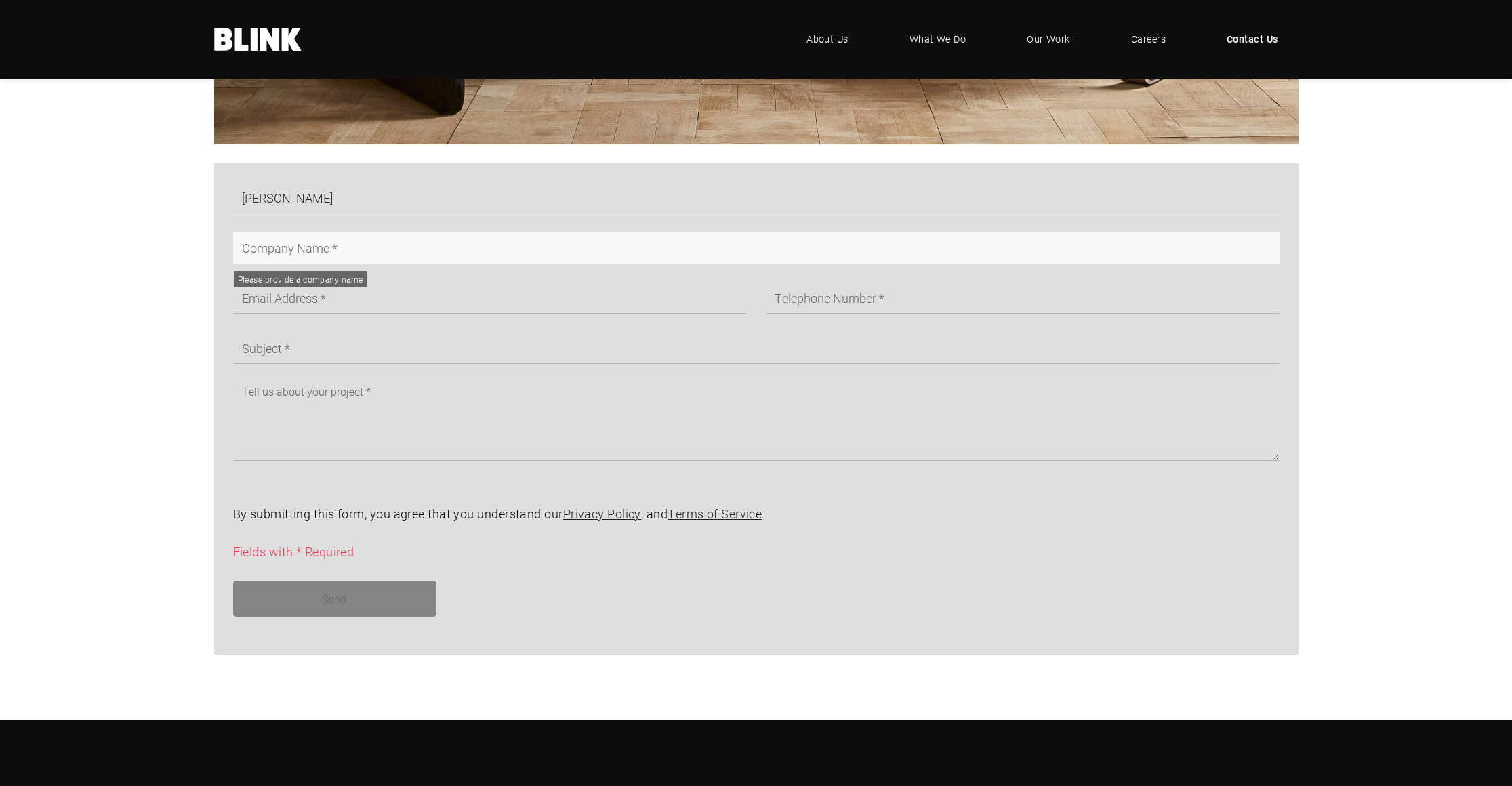
type input "T"
type input "Williams Handbaked"
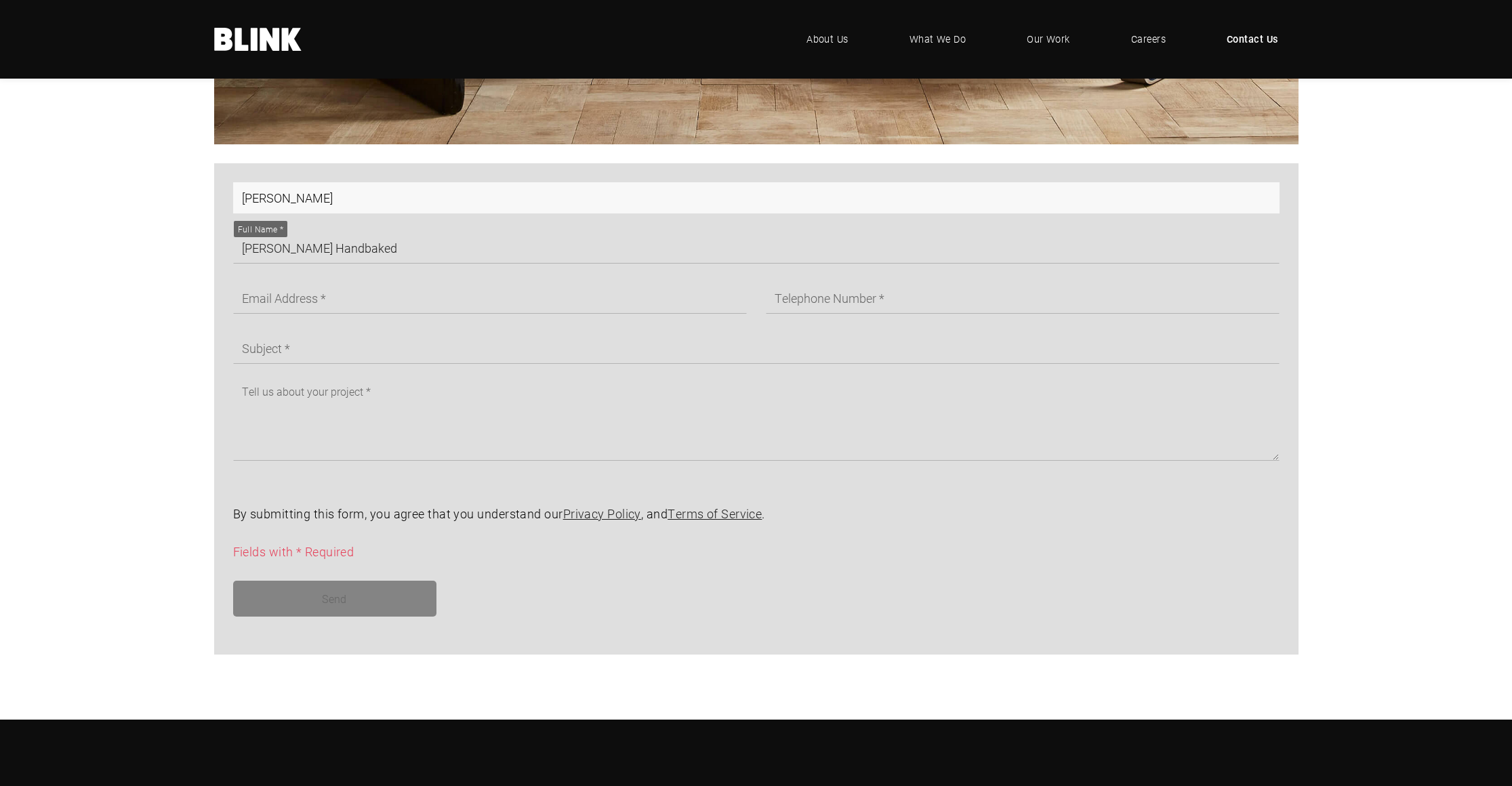
click at [511, 187] on input "Rory" at bounding box center [756, 198] width 1046 height 32
click at [518, 193] on input "Rory" at bounding box center [756, 198] width 1046 height 32
type input "Rory Thomas-Cole"
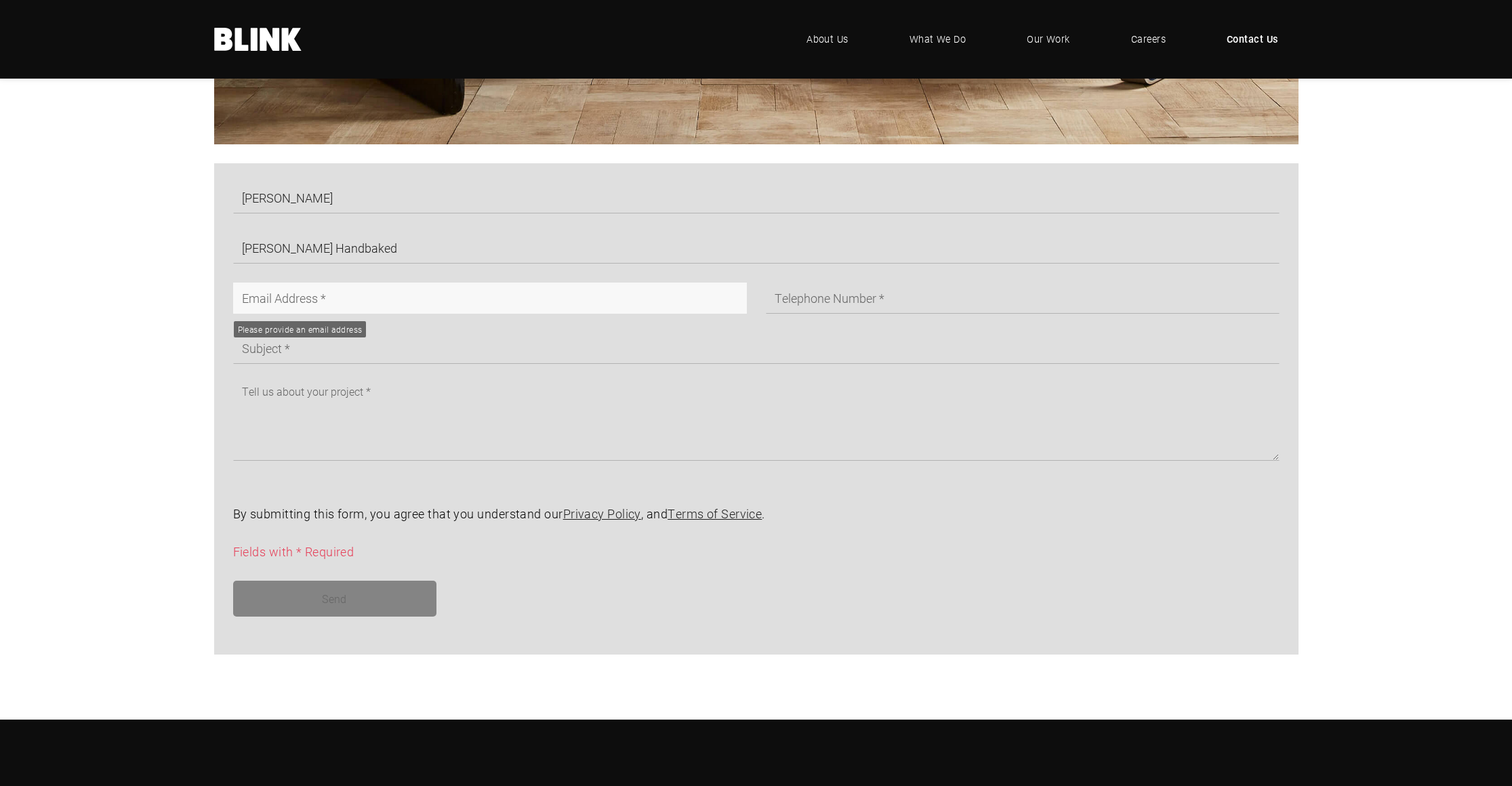
click at [503, 298] on input "text" at bounding box center [489, 298] width 514 height 32
type input "rory@williamshandbaked.co.uk"
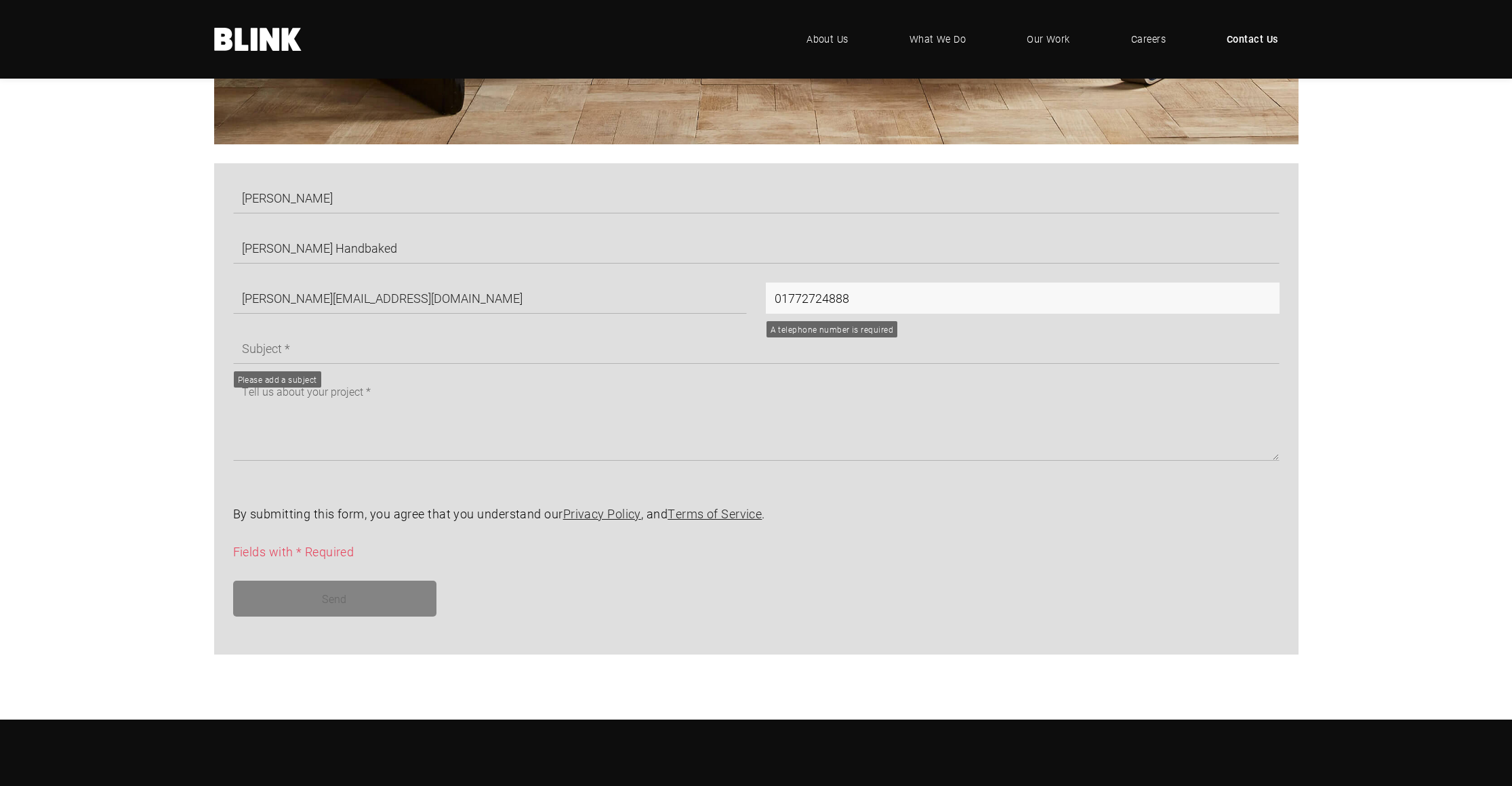
type input "01772724888"
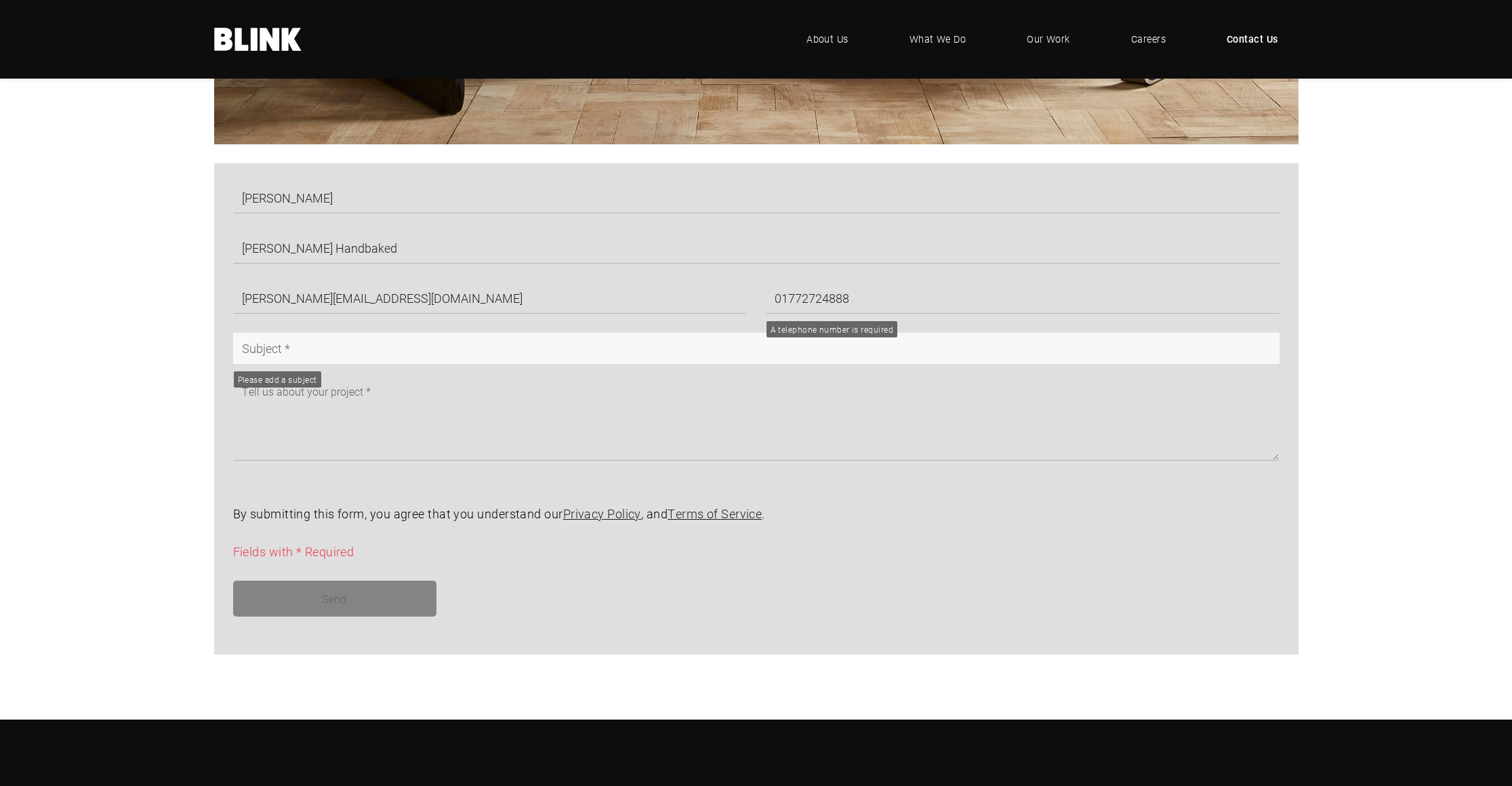
click at [376, 343] on input "text" at bounding box center [756, 348] width 1046 height 32
type input "B"
type input "Photography"
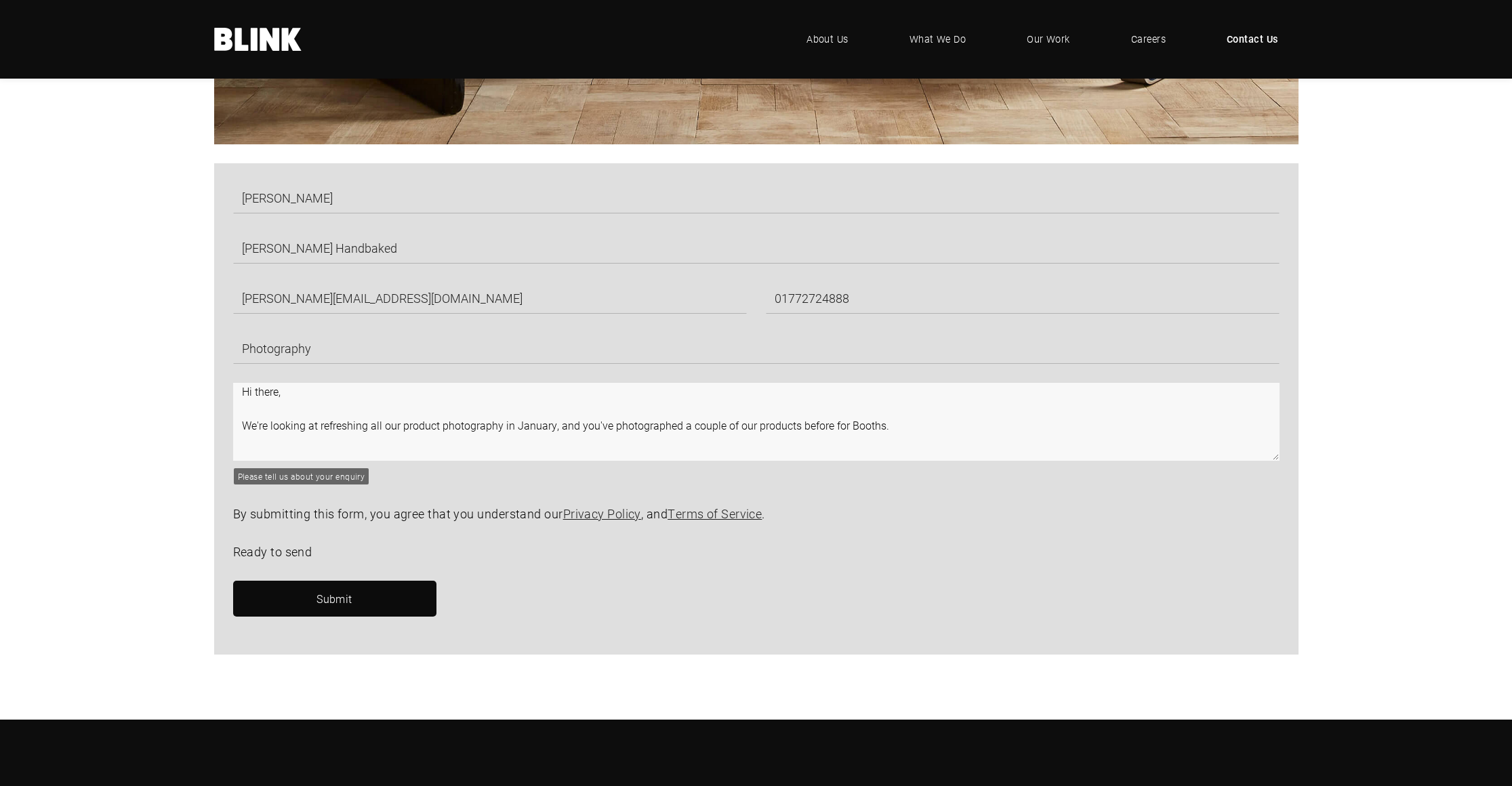
drag, startPoint x: 524, startPoint y: 432, endPoint x: 694, endPoint y: 429, distance: 170.0
click at [693, 430] on textarea "Hi there, We're looking at refreshing all our product photography in January, a…" at bounding box center [756, 421] width 1046 height 78
drag, startPoint x: 772, startPoint y: 426, endPoint x: 641, endPoint y: 426, distance: 131.0
click at [652, 425] on textarea "Hi there, We're looking at refreshing all our product photography in January, a…" at bounding box center [756, 421] width 1046 height 78
click at [615, 427] on textarea "Hi there, We're looking at refreshing all our product photography in January, a…" at bounding box center [756, 421] width 1046 height 78
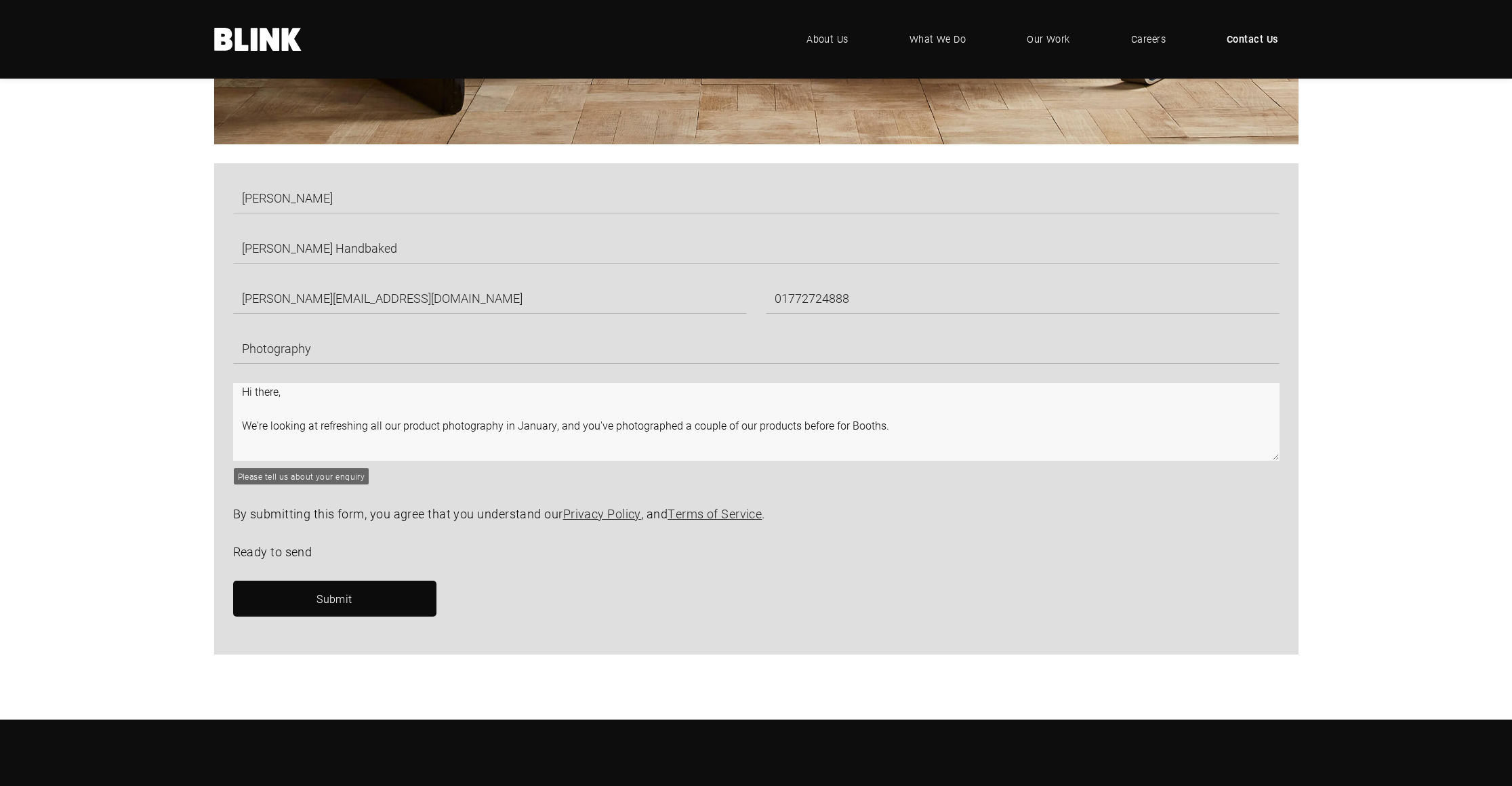
click at [931, 425] on textarea "Hi there, We're looking at refreshing all our product photography in January, a…" at bounding box center [756, 421] width 1046 height 78
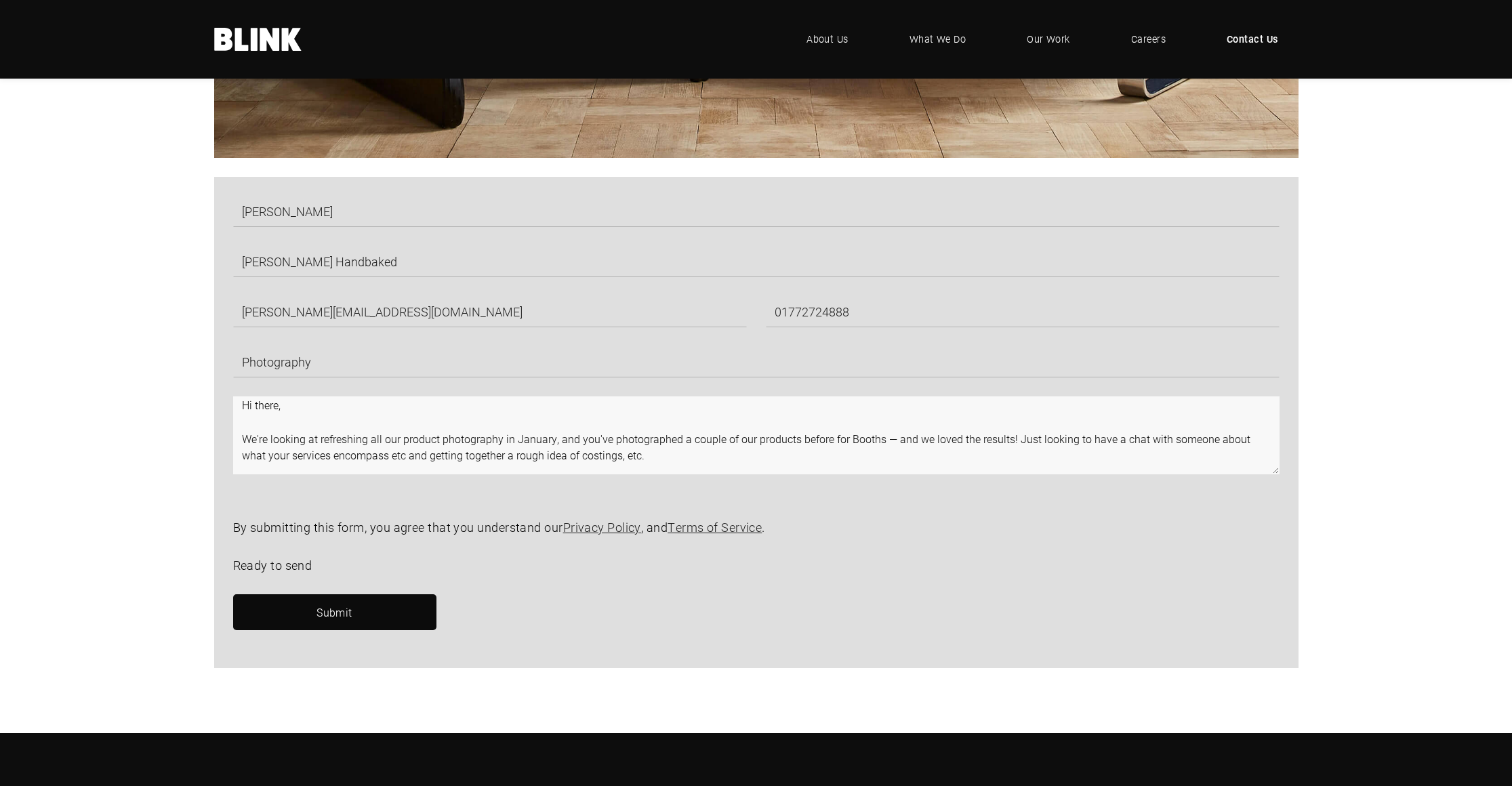
scroll to position [745, 0]
type textarea "Hi there, We're looking at refreshing all our product photography in January, a…"
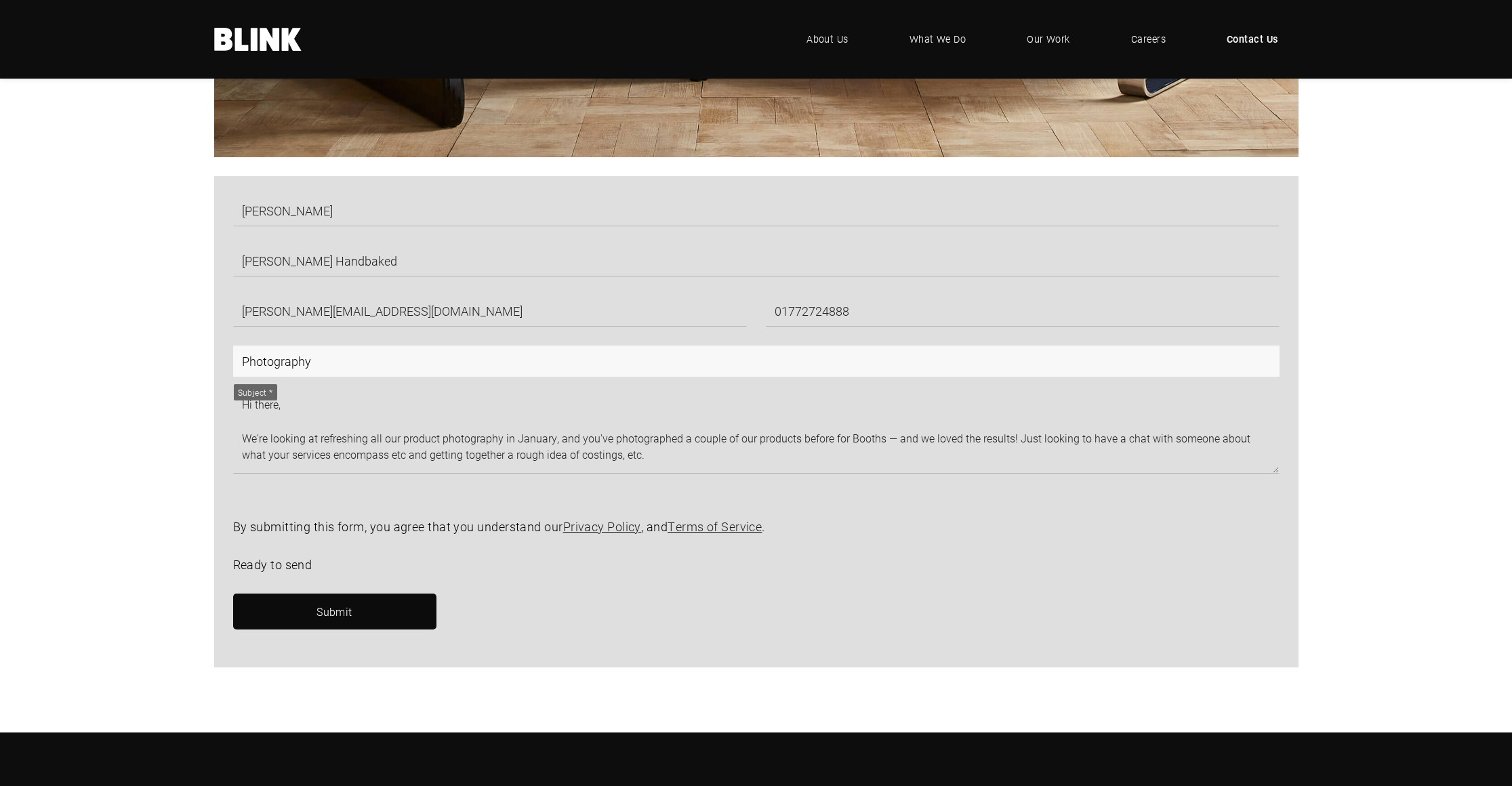
click at [362, 363] on input "Photography" at bounding box center [756, 361] width 1046 height 32
click at [239, 360] on input "Photography" at bounding box center [756, 361] width 1046 height 32
click at [468, 355] on input "Product Photography" at bounding box center [756, 361] width 1046 height 32
type input "Product Photography"
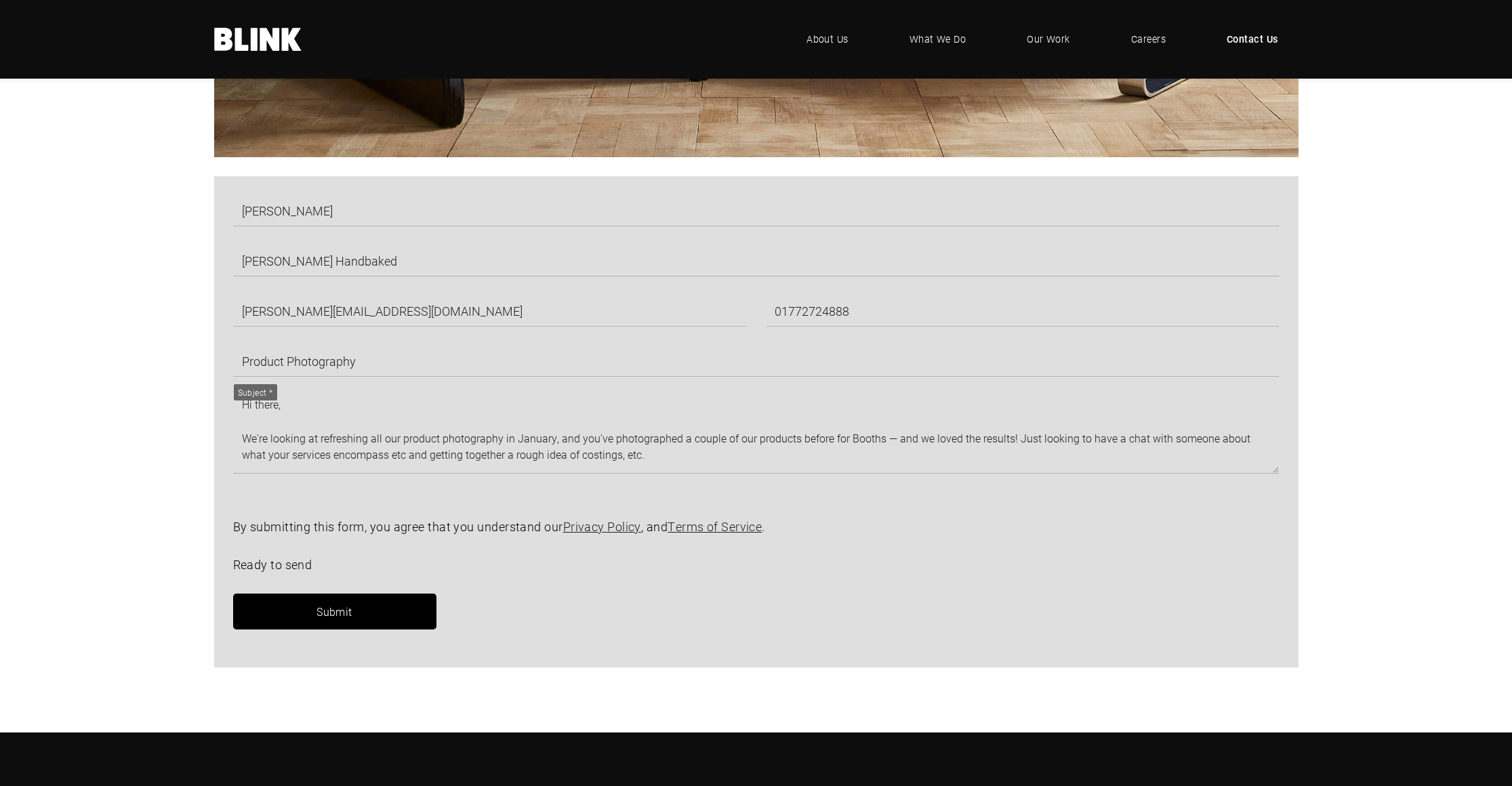
click at [348, 611] on span "Submit" at bounding box center [334, 611] width 36 height 14
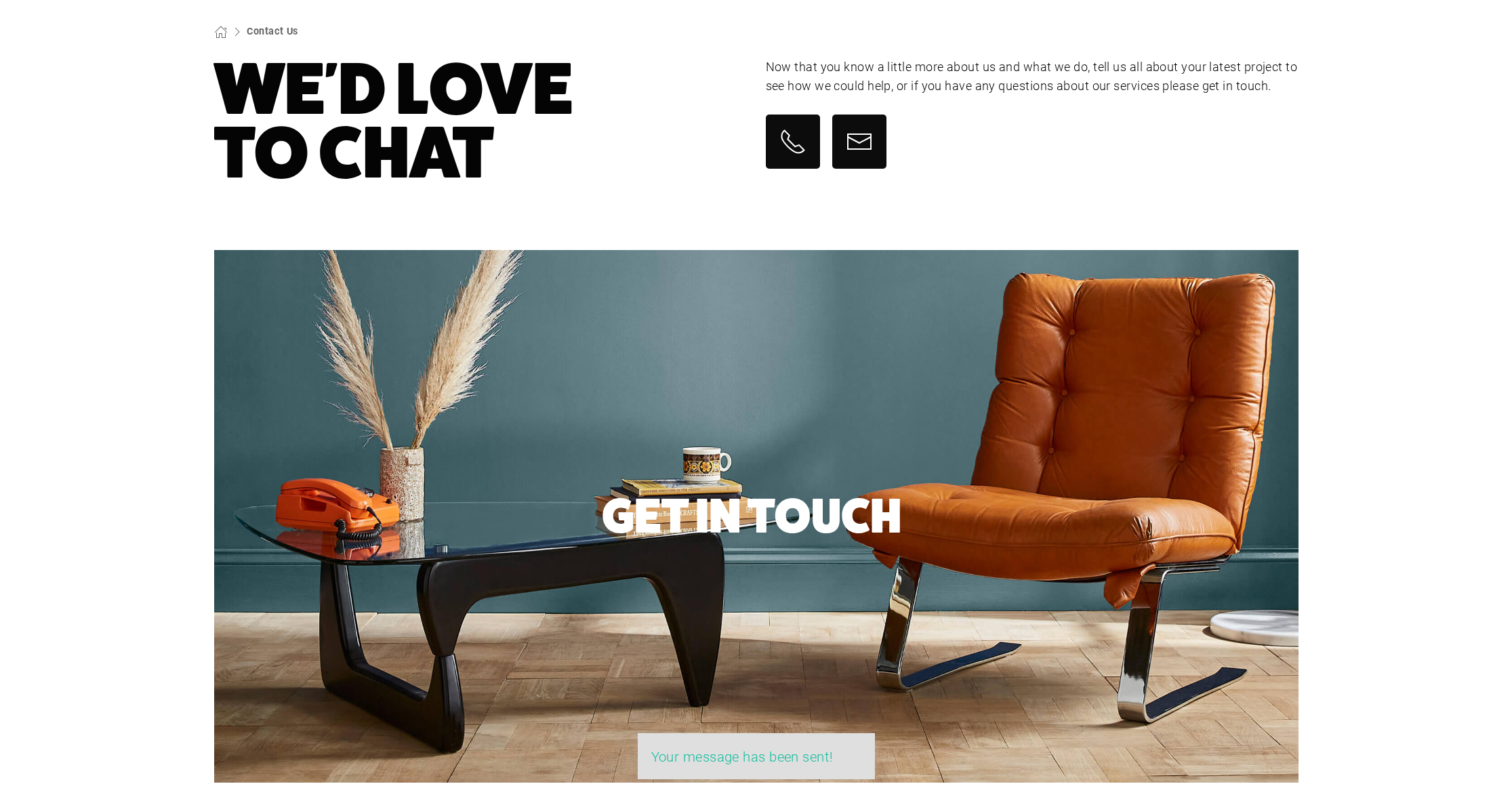
scroll to position [0, 0]
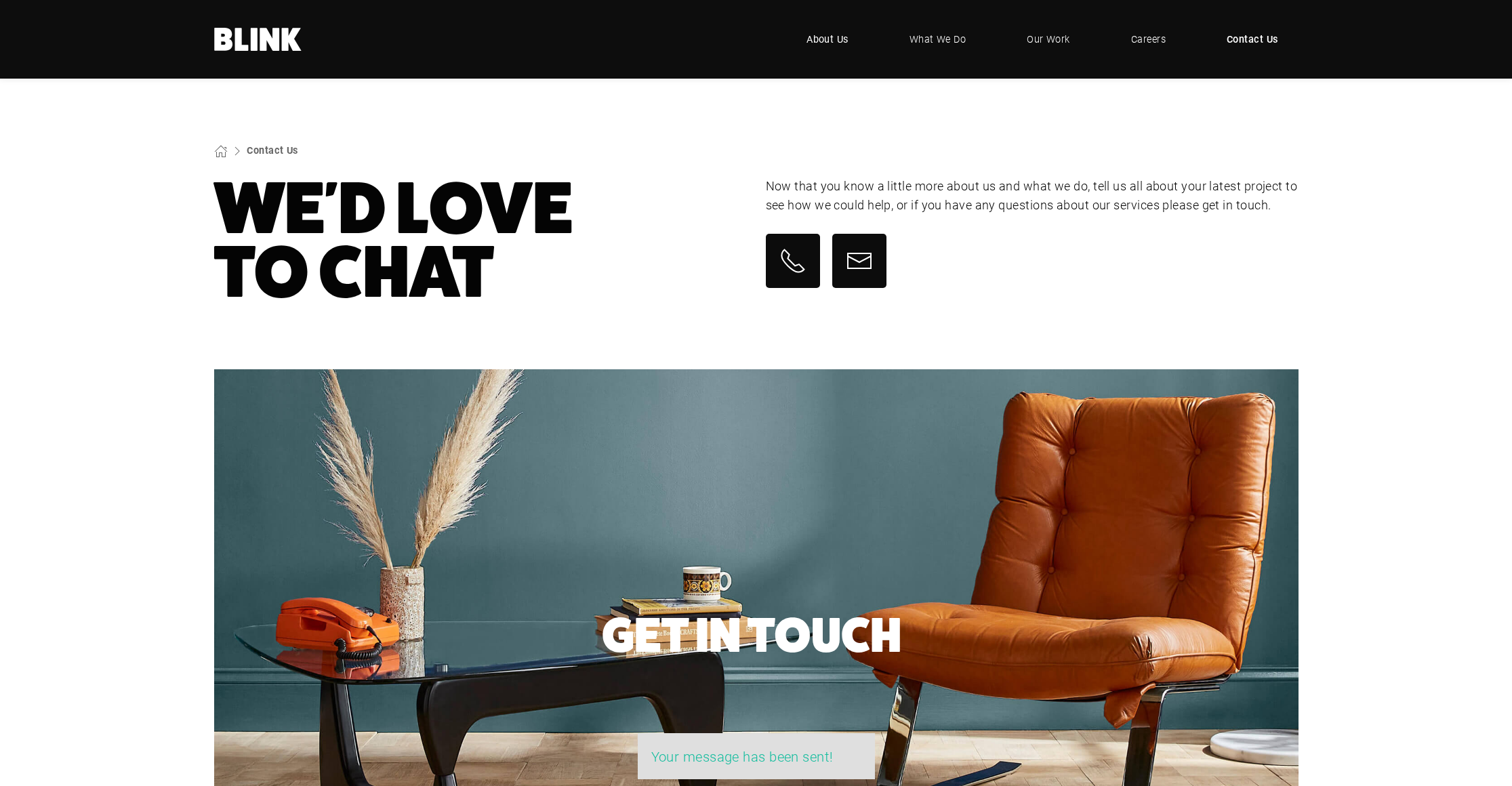
click at [827, 40] on span "About Us" at bounding box center [827, 39] width 42 height 15
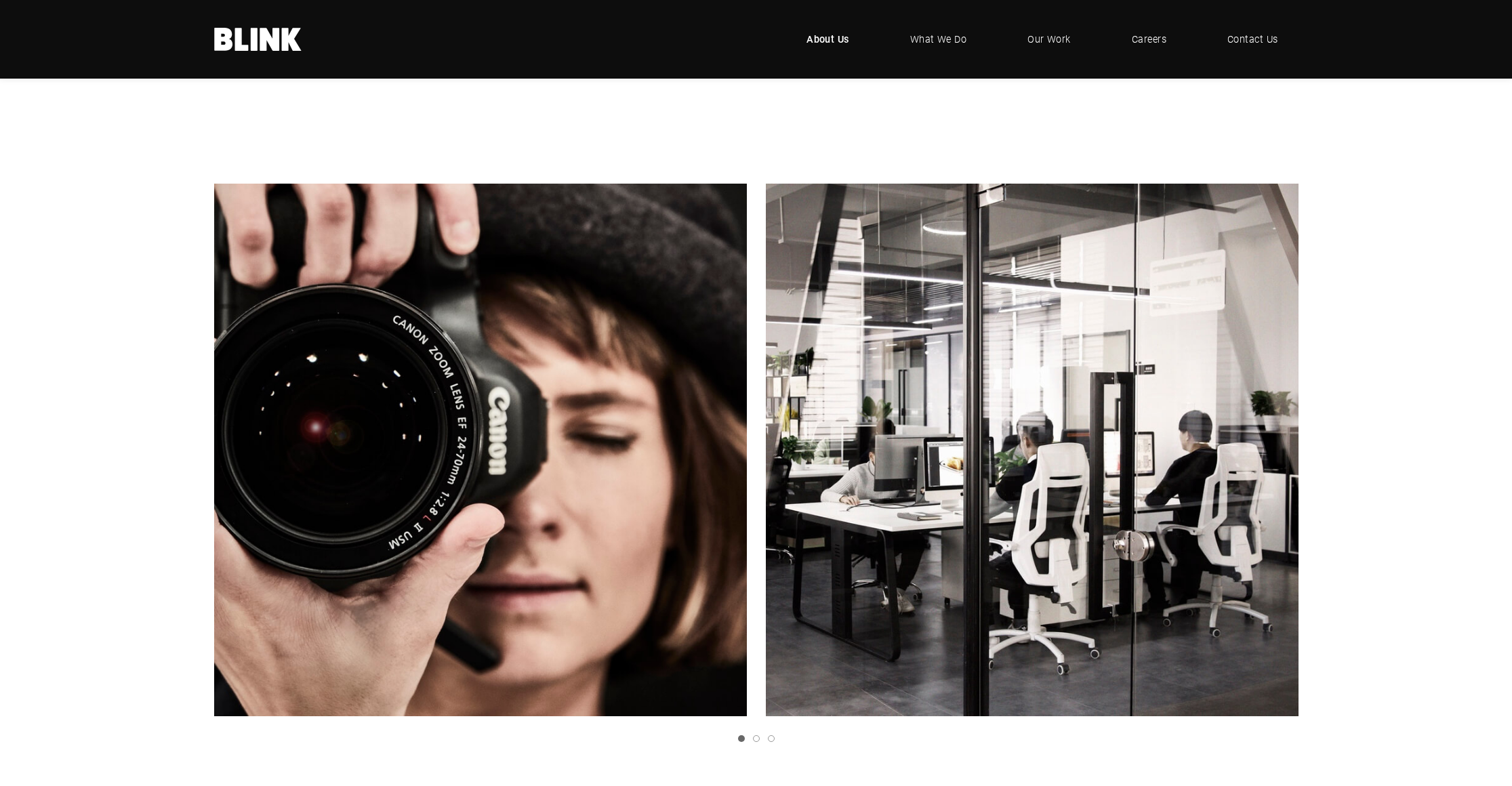
scroll to position [218, 0]
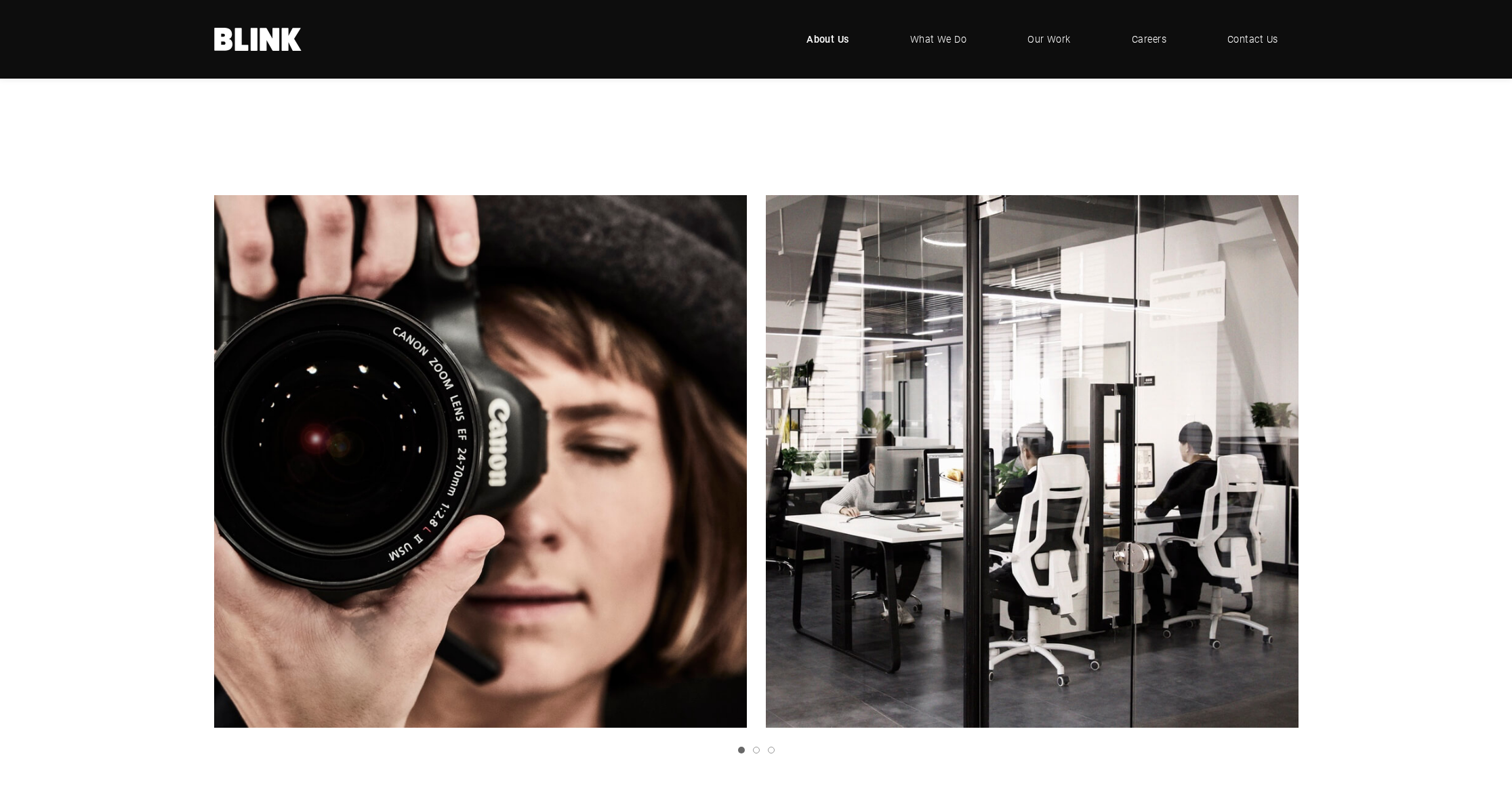
click at [0, 0] on link "Next slide" at bounding box center [0, 0] width 0 height 0
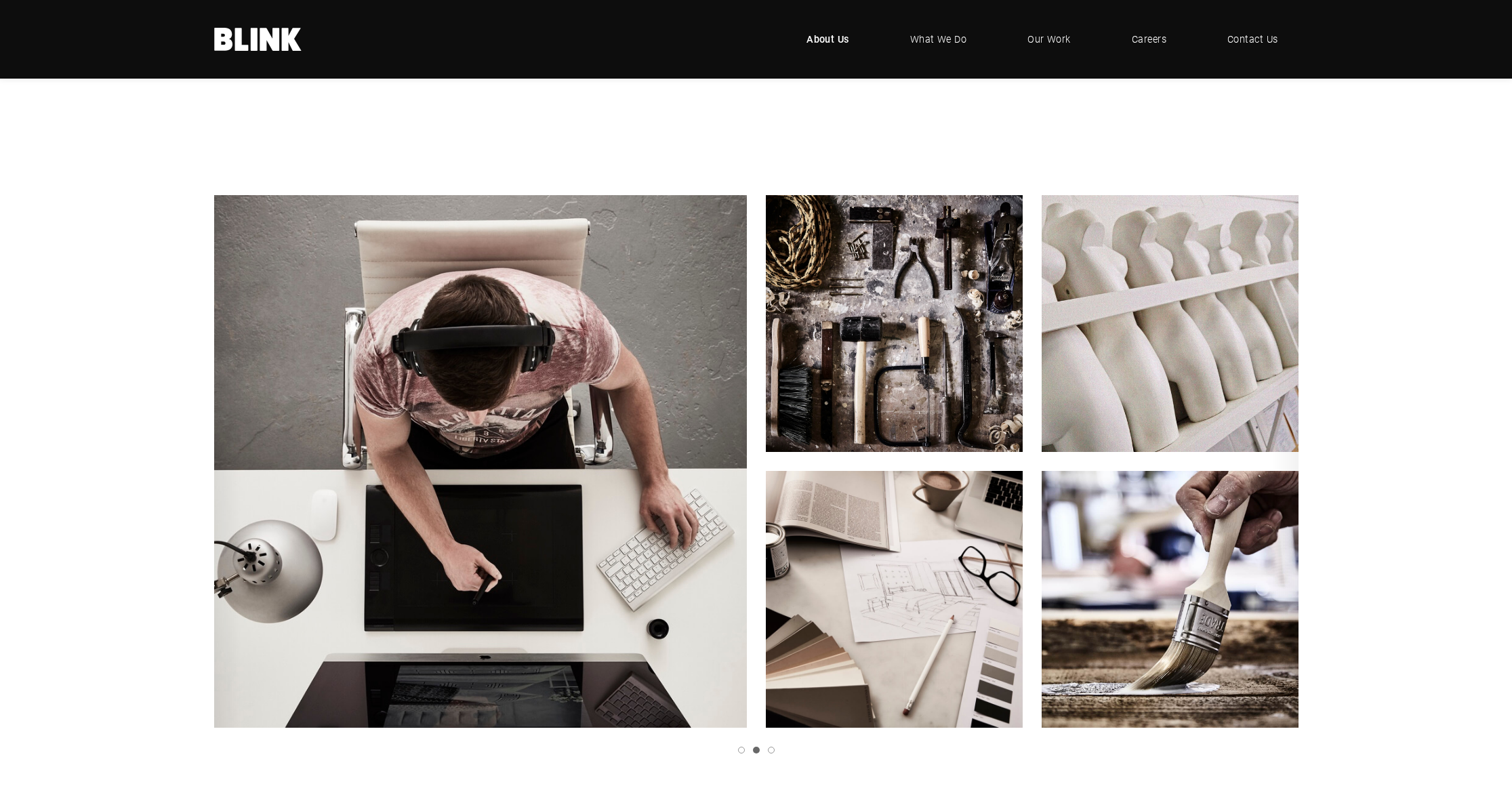
click at [0, 0] on link "Next slide" at bounding box center [0, 0] width 0 height 0
